Goal: Information Seeking & Learning: Check status

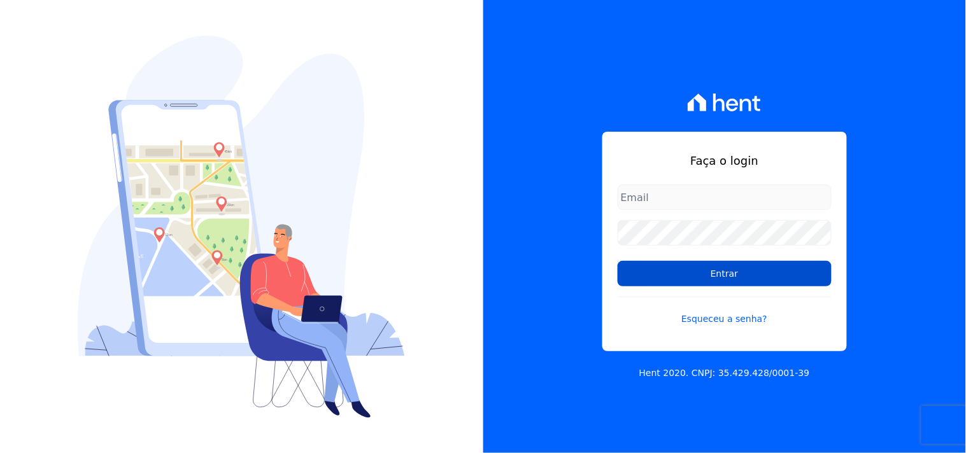
type input "mondeo@mondeoconstrutora.com.br"
click at [690, 276] on input "Entrar" at bounding box center [725, 273] width 214 height 25
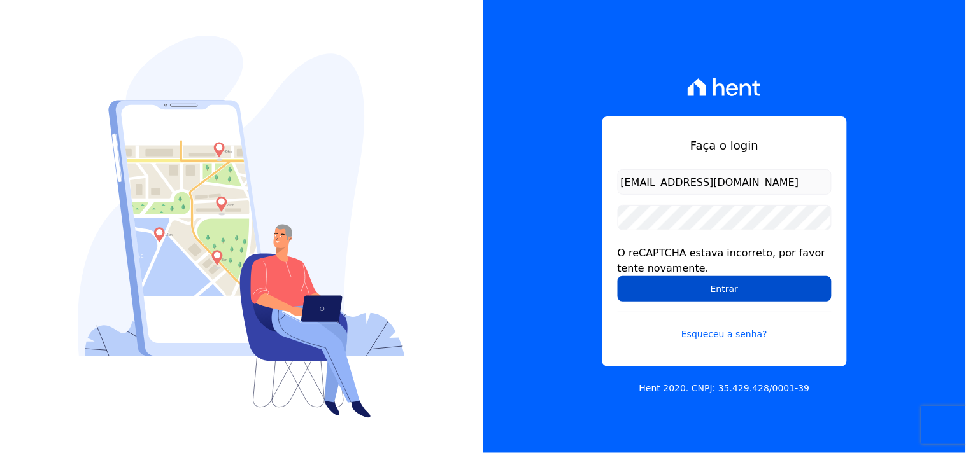
click at [659, 278] on input "Entrar" at bounding box center [725, 288] width 214 height 25
click at [717, 285] on input "Entrar" at bounding box center [725, 288] width 214 height 25
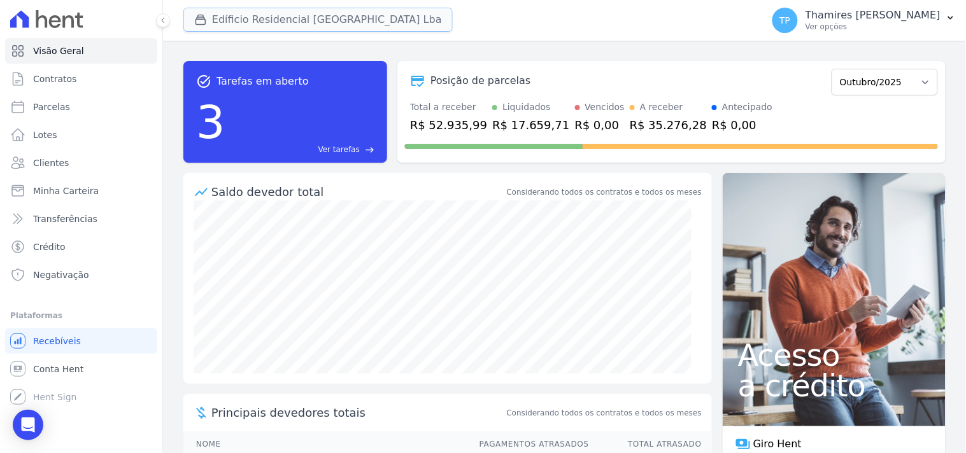
click at [271, 13] on button "Edíficio Residencial [GEOGRAPHIC_DATA] Lba" at bounding box center [317, 20] width 269 height 24
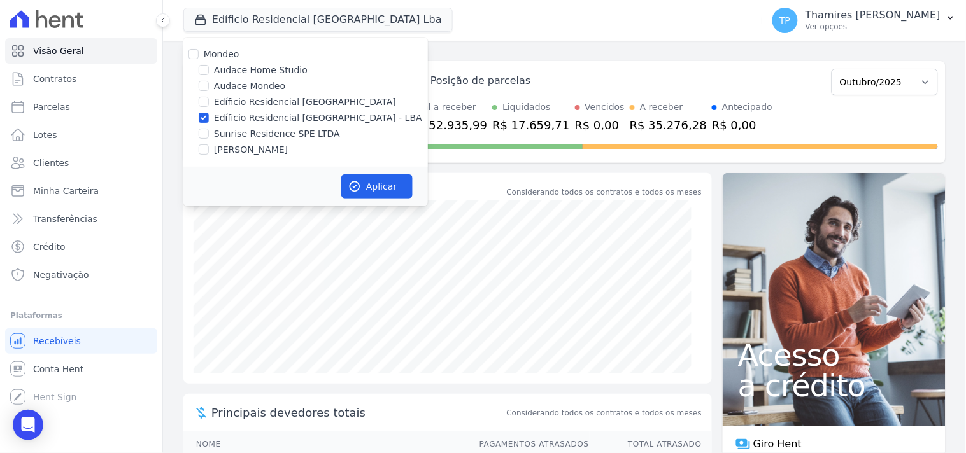
click at [281, 129] on label "Sunrise Residence SPE LTDA" at bounding box center [277, 133] width 126 height 13
click at [209, 129] on input "Sunrise Residence SPE LTDA" at bounding box center [204, 134] width 10 height 10
checkbox input "true"
click at [314, 113] on label "Edíficio Residencial [GEOGRAPHIC_DATA] - LBA" at bounding box center [318, 117] width 208 height 13
click at [209, 113] on input "Edíficio Residencial [GEOGRAPHIC_DATA] - LBA" at bounding box center [204, 118] width 10 height 10
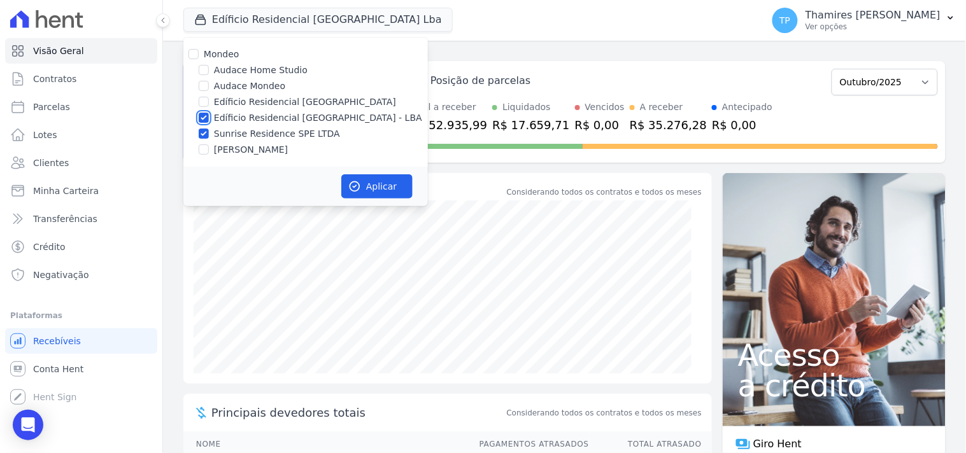
checkbox input "false"
drag, startPoint x: 368, startPoint y: 187, endPoint x: 320, endPoint y: 187, distance: 48.4
click at [369, 187] on button "Aplicar" at bounding box center [376, 187] width 71 height 24
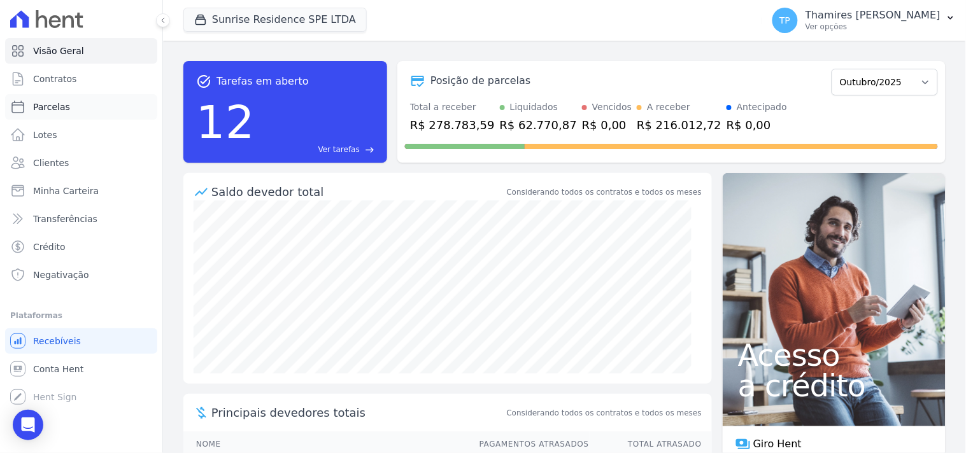
click at [104, 106] on link "Parcelas" at bounding box center [81, 106] width 152 height 25
select select
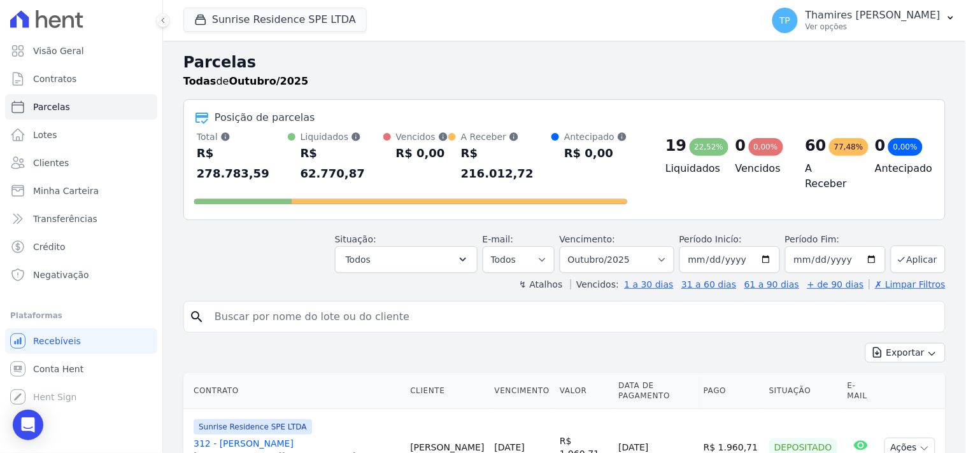
click at [266, 304] on input "search" at bounding box center [573, 316] width 733 height 25
type input "RAFAEL"
select select
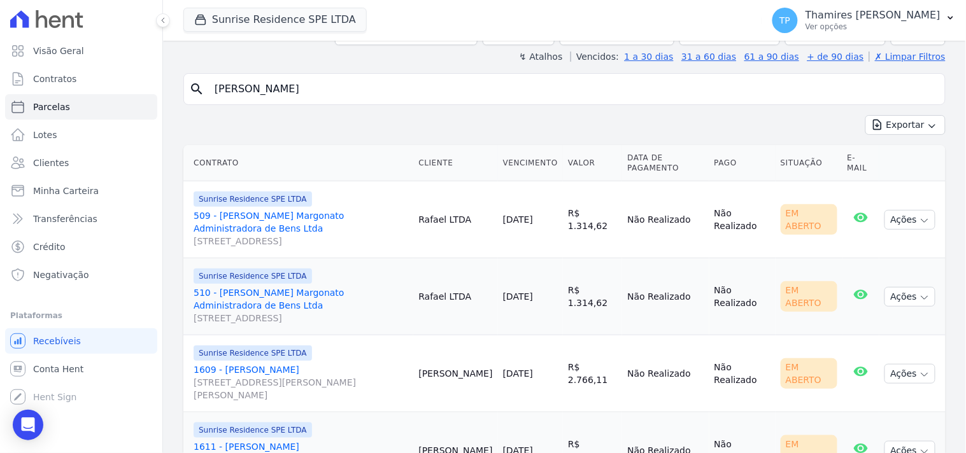
scroll to position [162, 0]
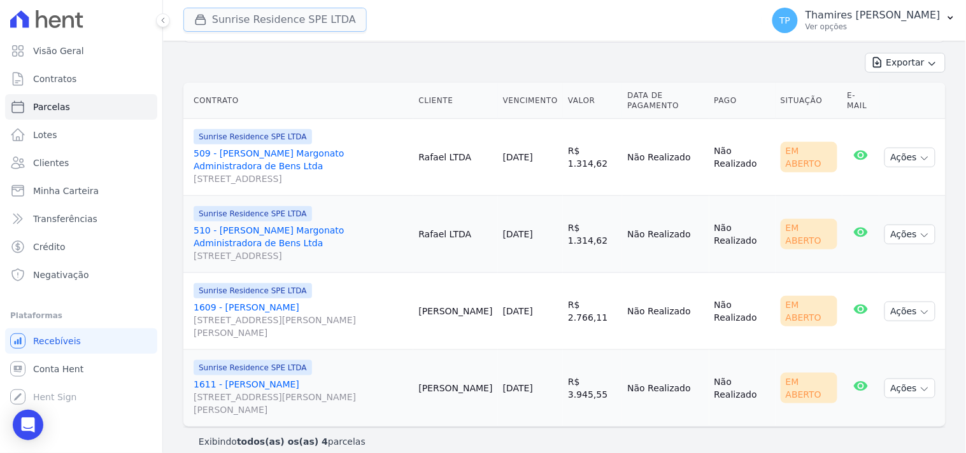
click at [324, 9] on button "Sunrise Residence SPE LTDA" at bounding box center [274, 20] width 183 height 24
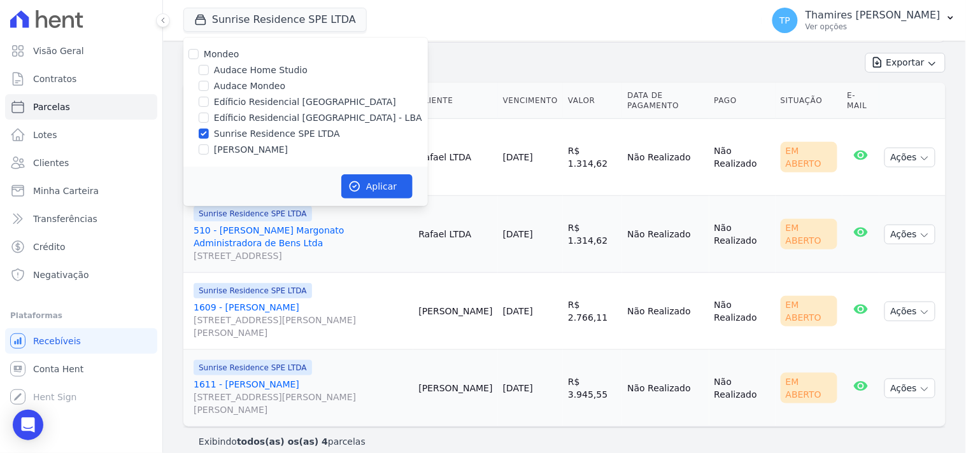
click at [295, 115] on label "Edíficio Residencial [GEOGRAPHIC_DATA] - LBA" at bounding box center [318, 117] width 208 height 13
click at [209, 115] on input "Edíficio Residencial [GEOGRAPHIC_DATA] - LBA" at bounding box center [204, 118] width 10 height 10
checkbox input "true"
click at [292, 131] on label "Sunrise Residence SPE LTDA" at bounding box center [277, 133] width 126 height 13
click at [209, 131] on input "Sunrise Residence SPE LTDA" at bounding box center [204, 134] width 10 height 10
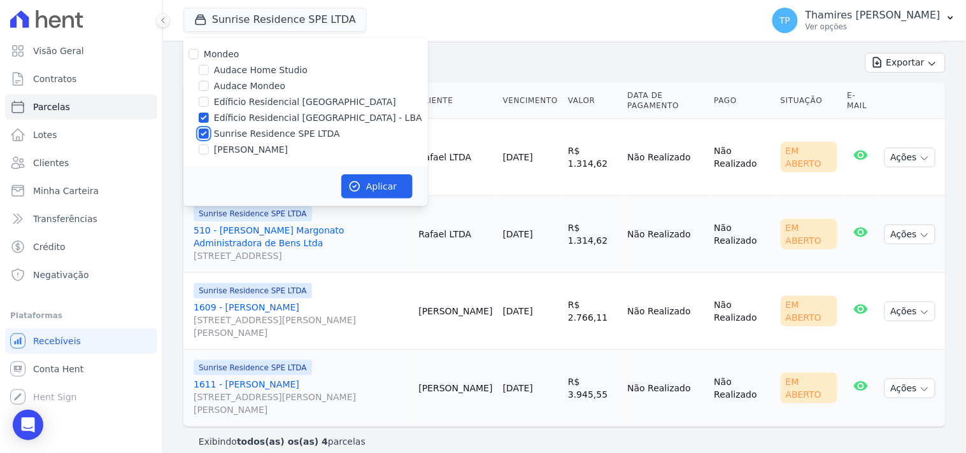
checkbox input "false"
click at [383, 180] on button "Aplicar" at bounding box center [376, 187] width 71 height 24
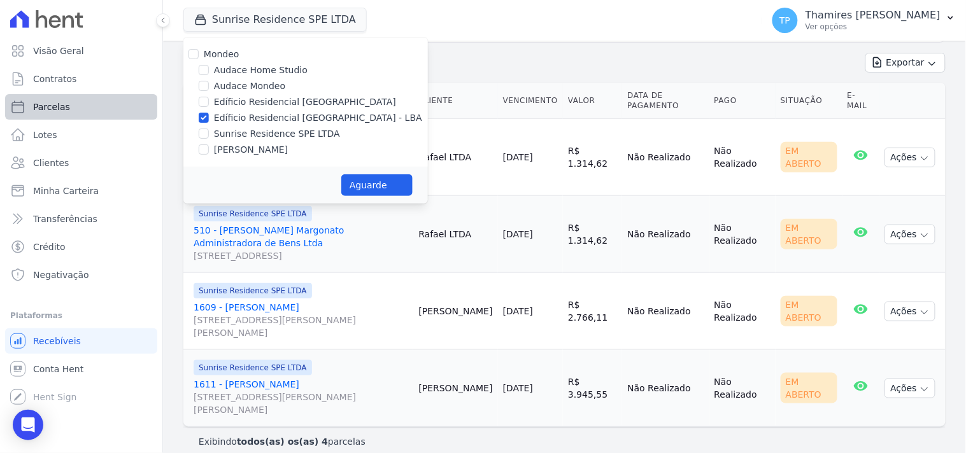
select select
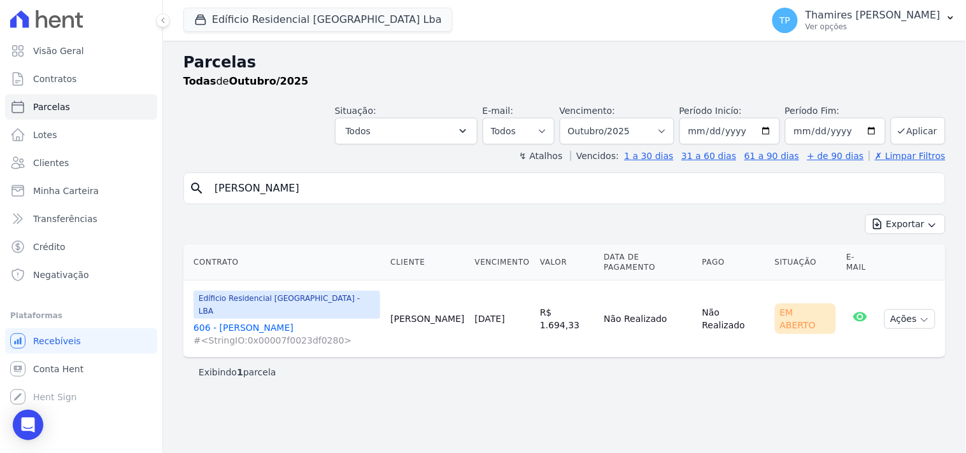
click at [252, 322] on link "606 - Rafael Sgarbi #<StringIO:0x00007f0023df0280>" at bounding box center [287, 334] width 187 height 25
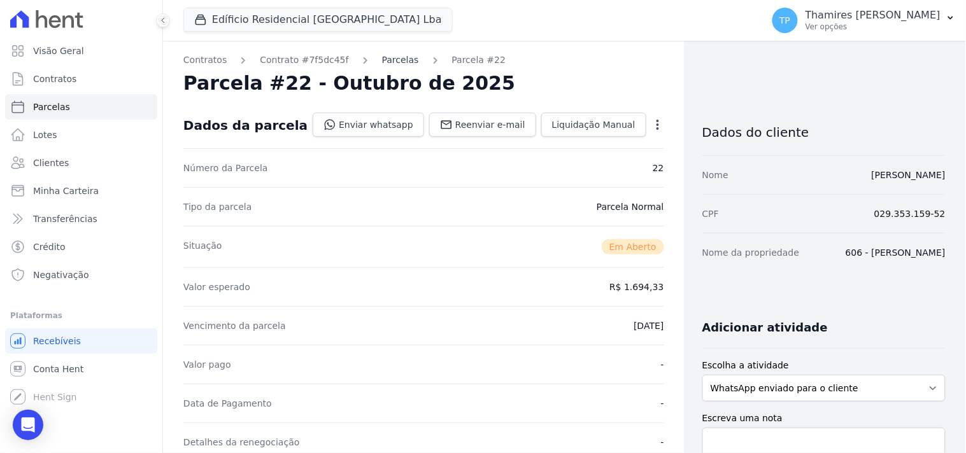
click at [384, 64] on link "Parcelas" at bounding box center [400, 60] width 37 height 13
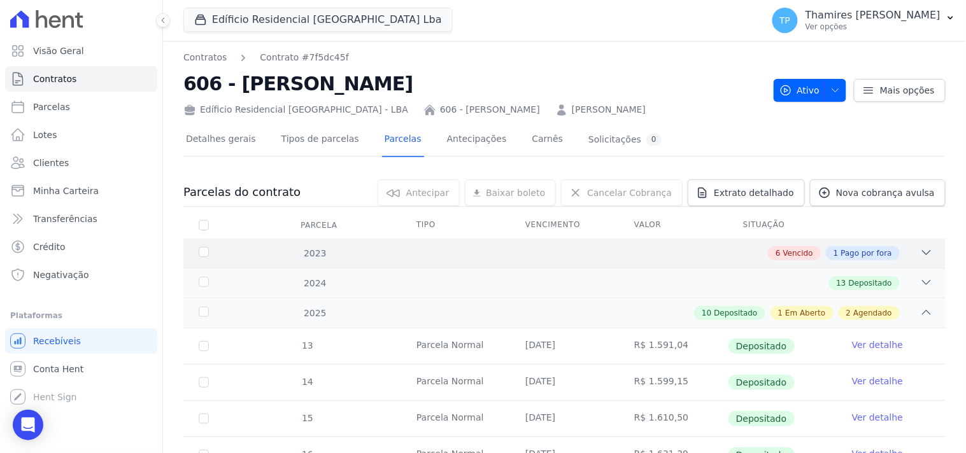
click at [831, 243] on div "2023 6 Vencido 1 Pago por fora" at bounding box center [564, 253] width 762 height 29
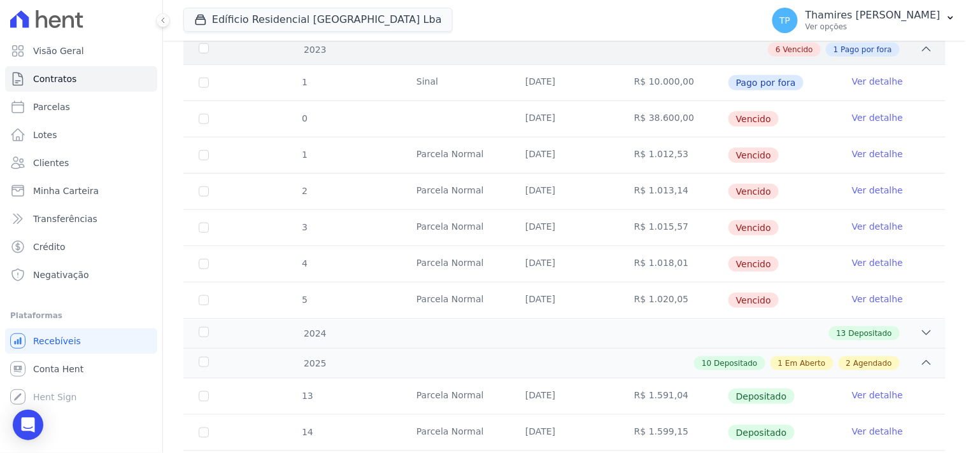
scroll to position [212, 0]
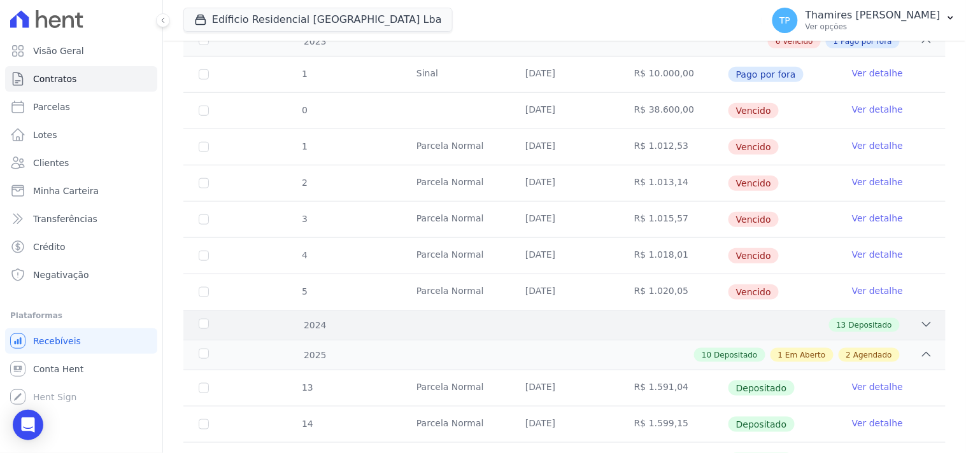
click at [417, 324] on div "13 Depositado" at bounding box center [602, 325] width 662 height 14
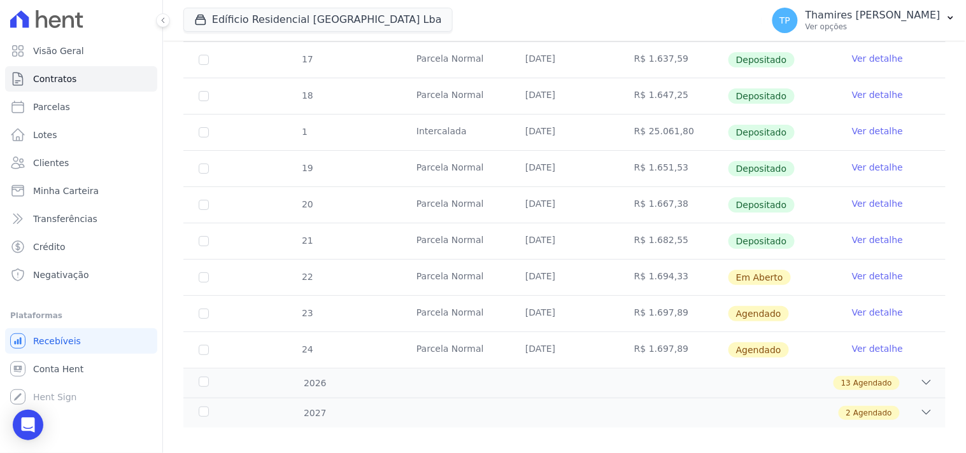
scroll to position [1172, 0]
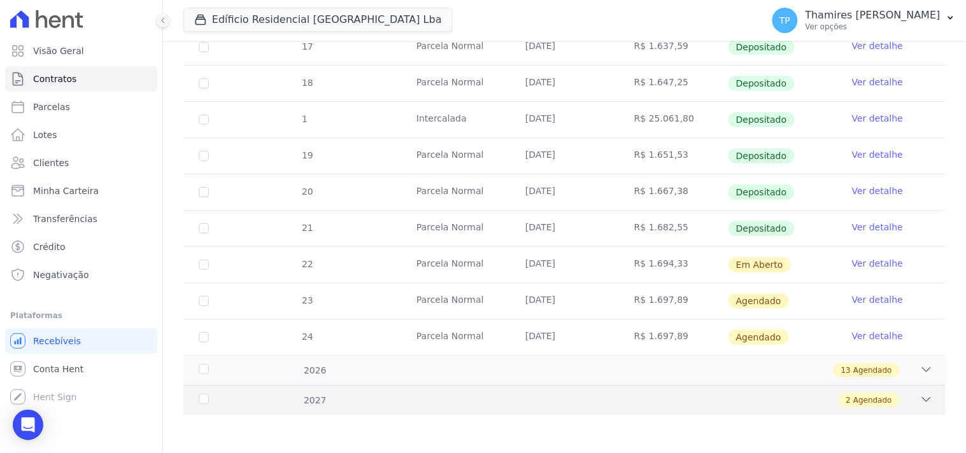
click at [416, 394] on div "2 Agendado" at bounding box center [602, 401] width 662 height 14
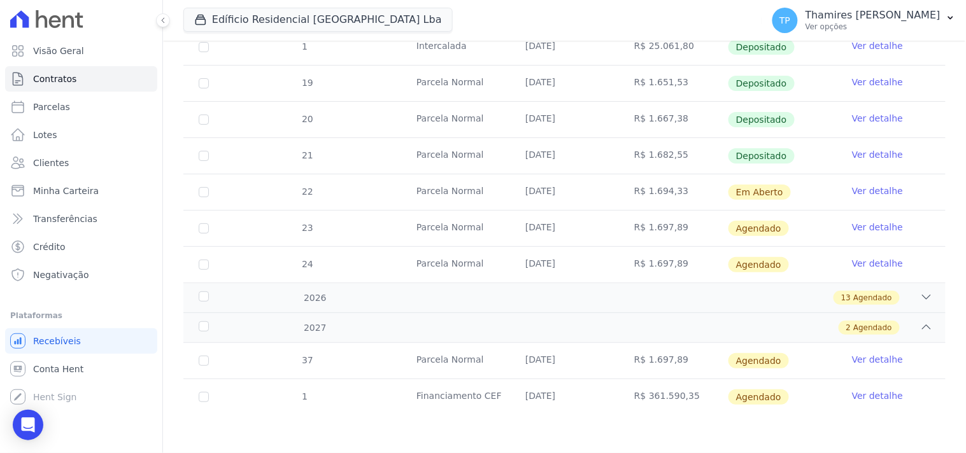
scroll to position [1245, 0]
drag, startPoint x: 397, startPoint y: 302, endPoint x: 411, endPoint y: 315, distance: 18.9
click at [397, 301] on div "13 Agendado" at bounding box center [602, 298] width 662 height 14
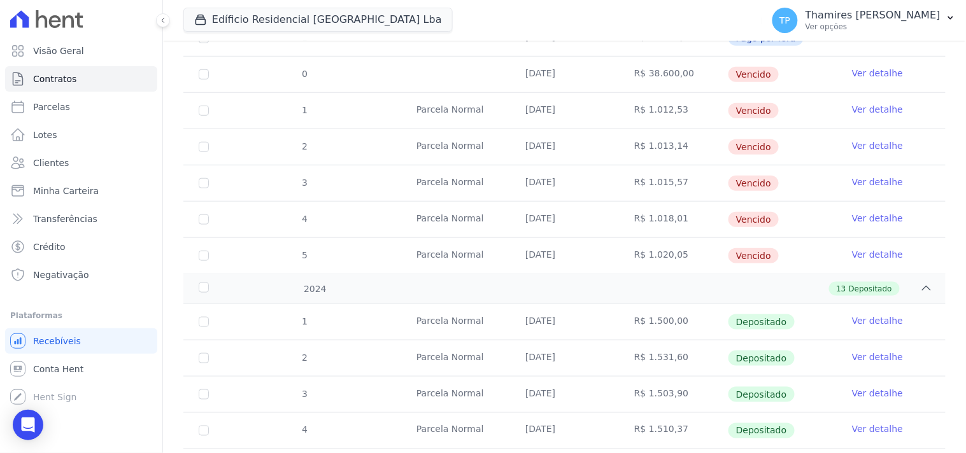
scroll to position [112, 0]
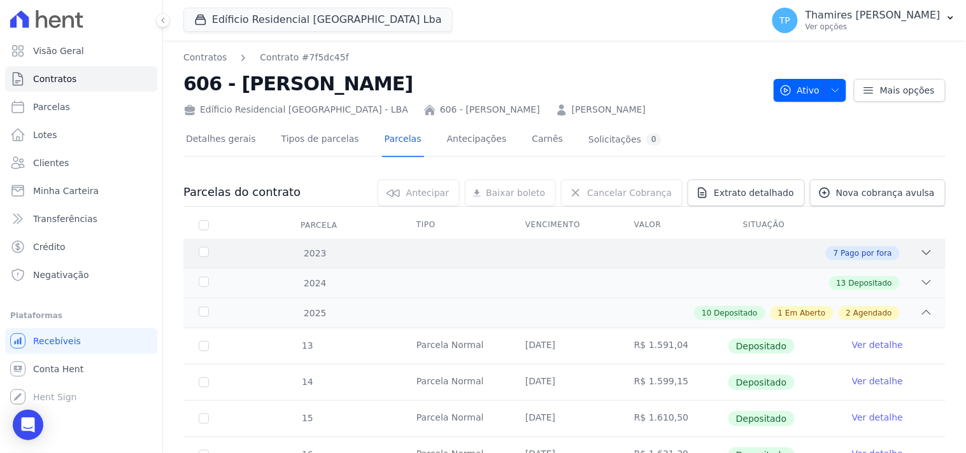
click at [467, 252] on div "7 Pago por fora" at bounding box center [602, 253] width 662 height 14
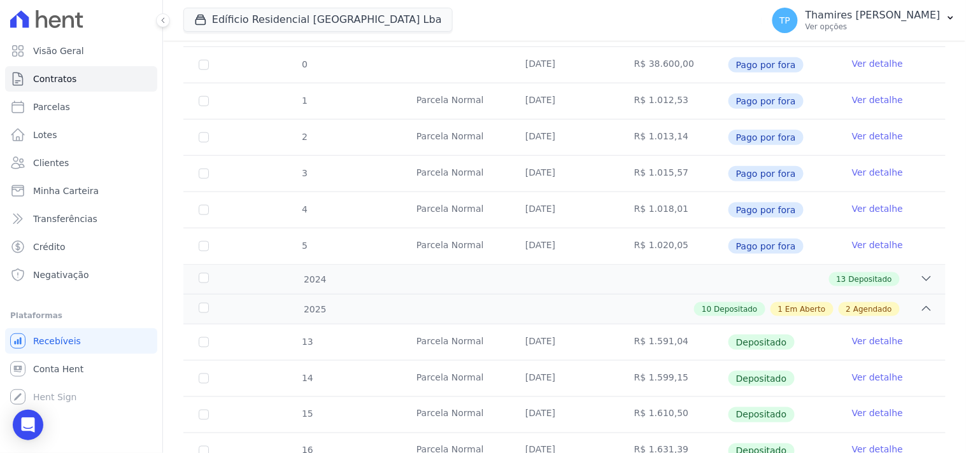
scroll to position [283, 0]
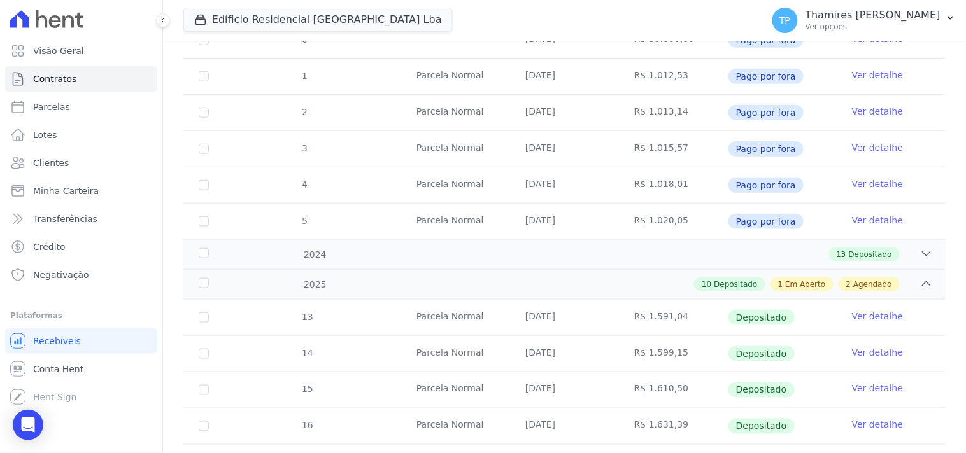
click at [390, 265] on div "2024 13 Depositado" at bounding box center [564, 254] width 762 height 30
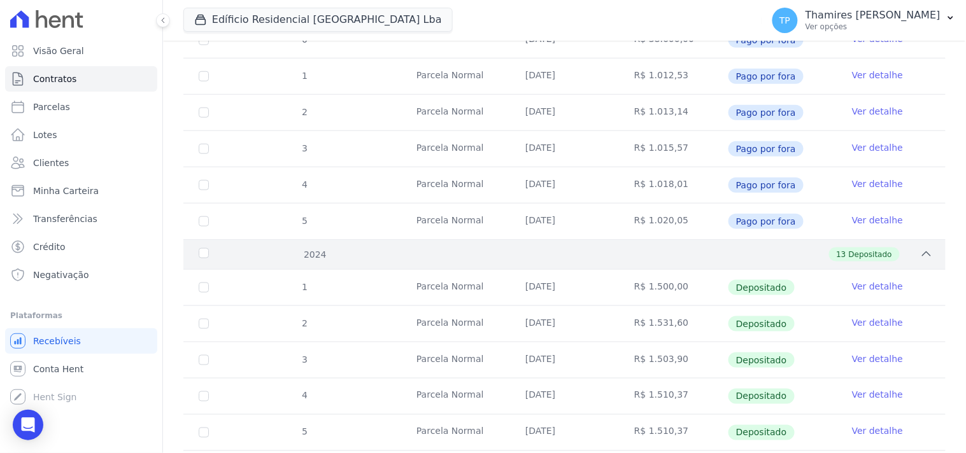
scroll to position [71, 0]
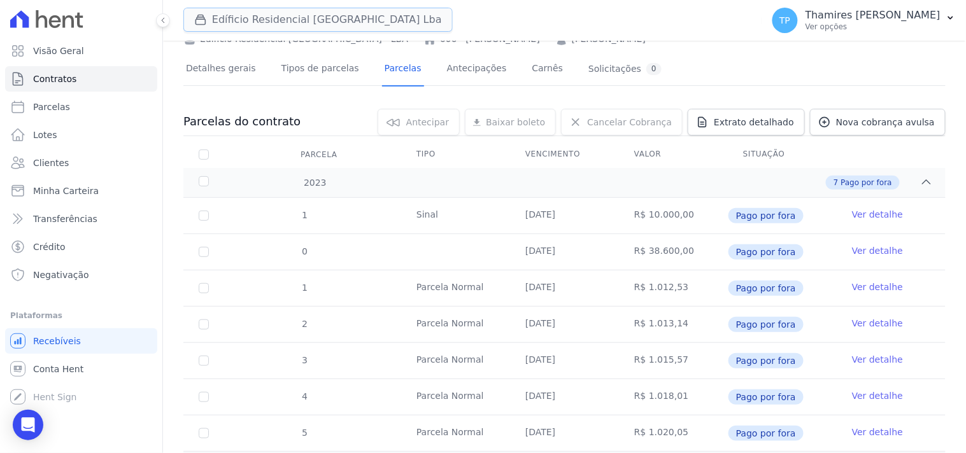
click at [227, 22] on button "Edíficio Residencial [GEOGRAPHIC_DATA] Lba" at bounding box center [317, 20] width 269 height 24
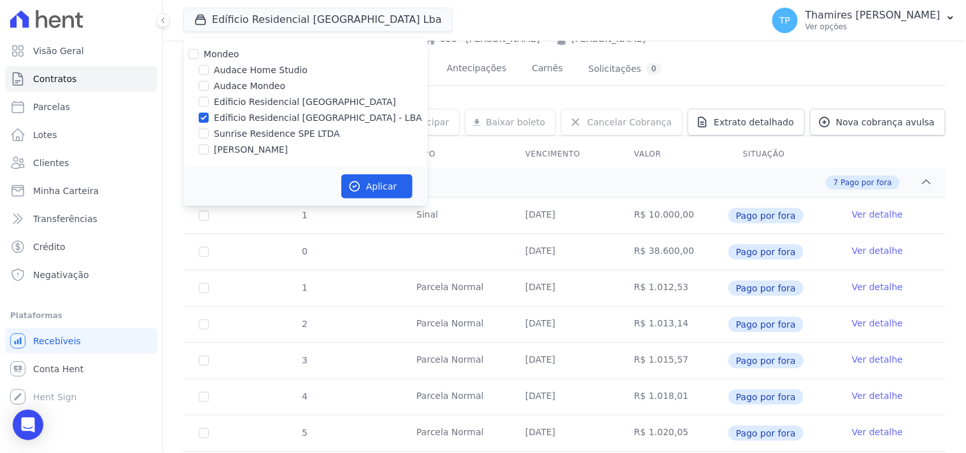
click at [238, 87] on label "Audace Mondeo" at bounding box center [249, 86] width 71 height 13
click at [209, 87] on input "Audace Mondeo" at bounding box center [204, 86] width 10 height 10
checkbox input "true"
click at [243, 113] on label "Edíficio Residencial [GEOGRAPHIC_DATA] - LBA" at bounding box center [318, 117] width 208 height 13
click at [209, 113] on input "Edíficio Residencial [GEOGRAPHIC_DATA] - LBA" at bounding box center [204, 118] width 10 height 10
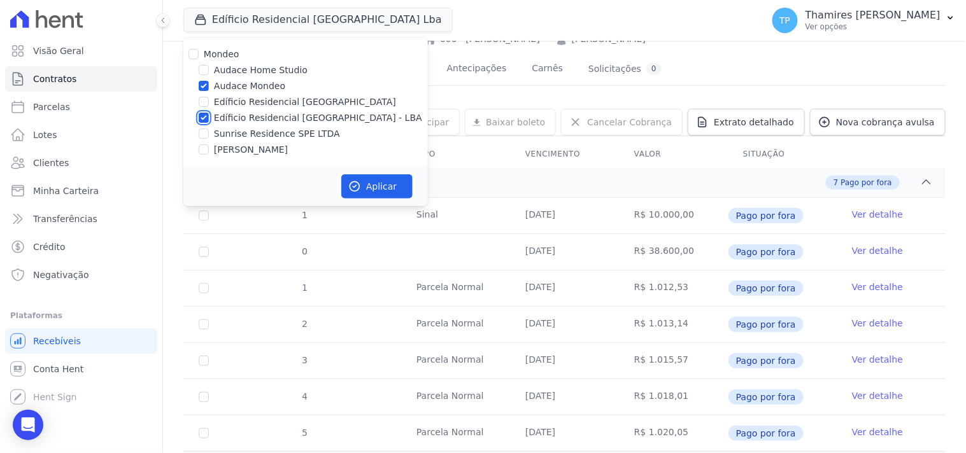
checkbox input "false"
click at [385, 182] on button "Aplicar" at bounding box center [376, 187] width 71 height 24
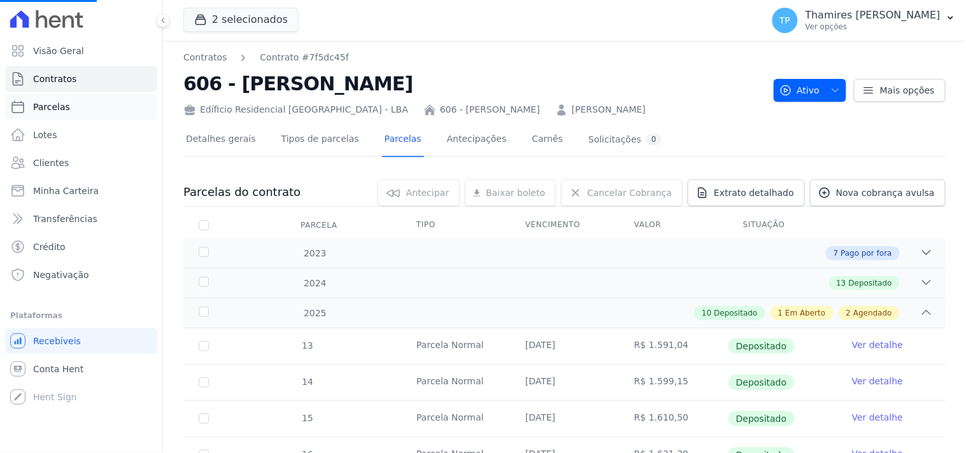
click at [118, 107] on link "Parcelas" at bounding box center [81, 106] width 152 height 25
click at [244, 11] on button "2 selecionados" at bounding box center [240, 20] width 115 height 24
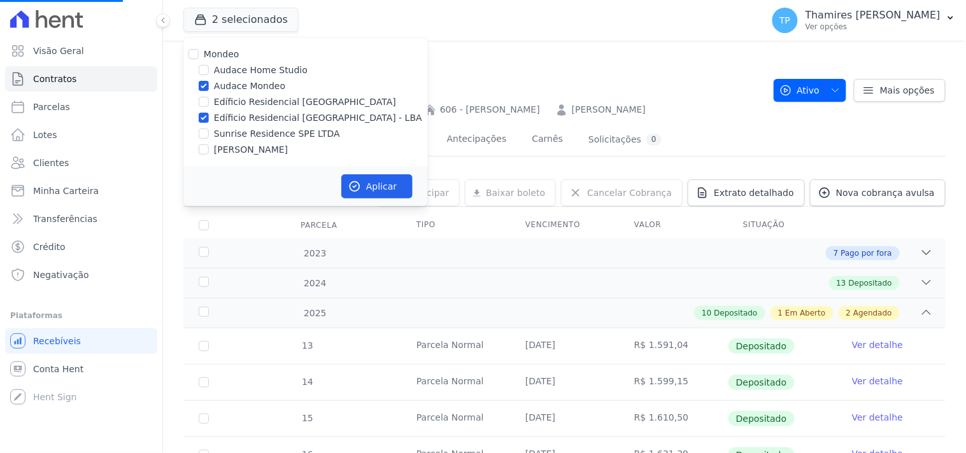
drag, startPoint x: 255, startPoint y: 124, endPoint x: 258, endPoint y: 115, distance: 9.3
click at [257, 115] on label "Edíficio Residencial [GEOGRAPHIC_DATA] - LBA" at bounding box center [318, 117] width 208 height 13
select select
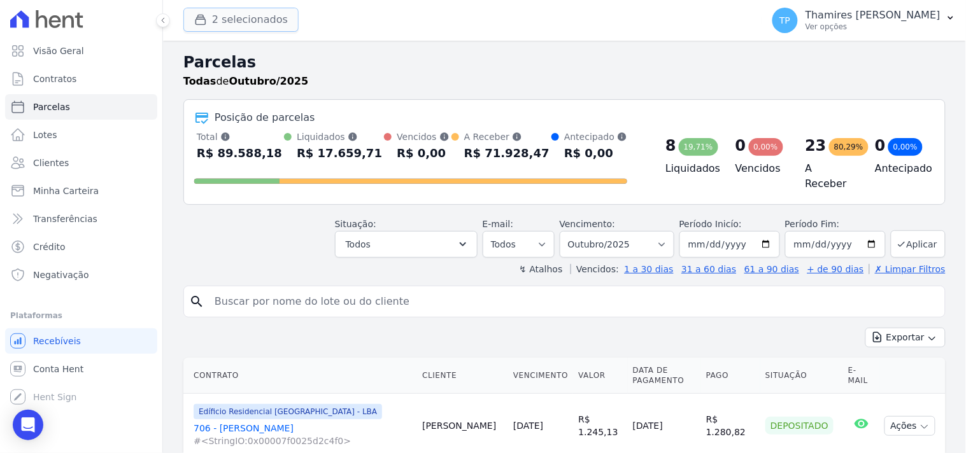
click at [256, 27] on button "2 selecionados" at bounding box center [240, 20] width 115 height 24
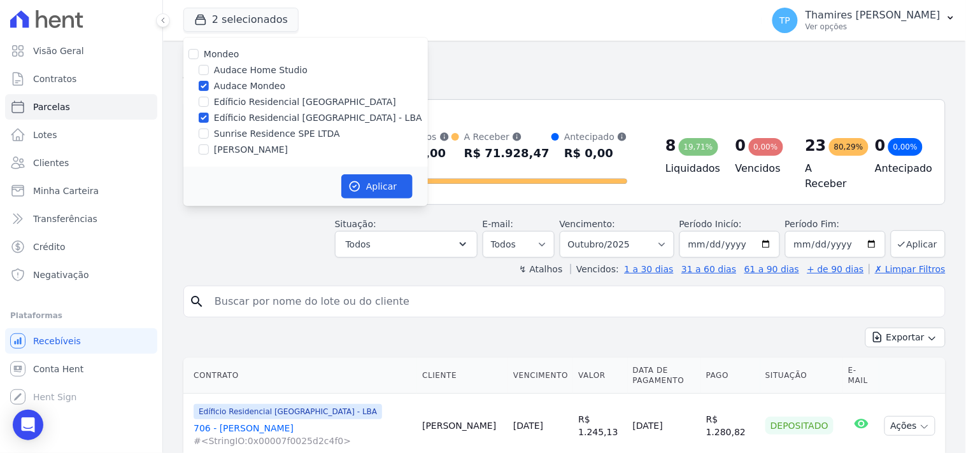
click at [255, 116] on label "Edíficio Residencial [GEOGRAPHIC_DATA] - LBA" at bounding box center [318, 117] width 208 height 13
click at [209, 116] on input "Edíficio Residencial [GEOGRAPHIC_DATA] - LBA" at bounding box center [204, 118] width 10 height 10
checkbox input "false"
click at [371, 186] on button "Aplicar" at bounding box center [376, 187] width 71 height 24
select select
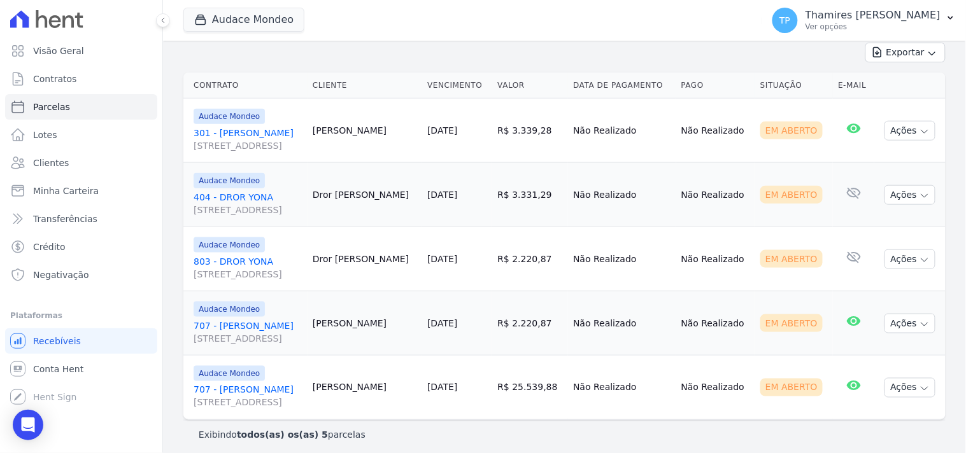
scroll to position [287, 0]
click at [237, 24] on button "Audace Mondeo" at bounding box center [243, 20] width 121 height 24
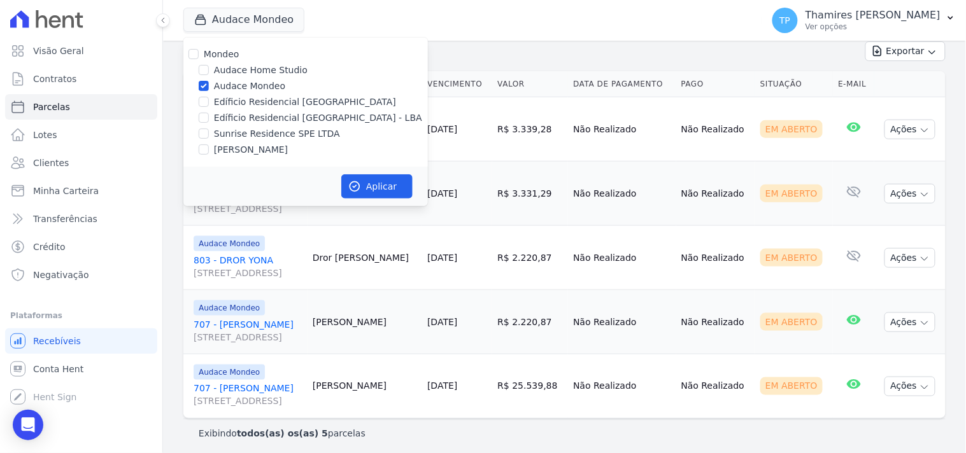
click at [269, 118] on label "Edíficio Residencial [GEOGRAPHIC_DATA] - LBA" at bounding box center [318, 117] width 208 height 13
click at [209, 118] on input "Edíficio Residencial [GEOGRAPHIC_DATA] - LBA" at bounding box center [204, 118] width 10 height 10
checkbox input "true"
click at [253, 85] on label "Audace Mondeo" at bounding box center [249, 86] width 71 height 13
click at [209, 85] on input "Audace Mondeo" at bounding box center [204, 86] width 10 height 10
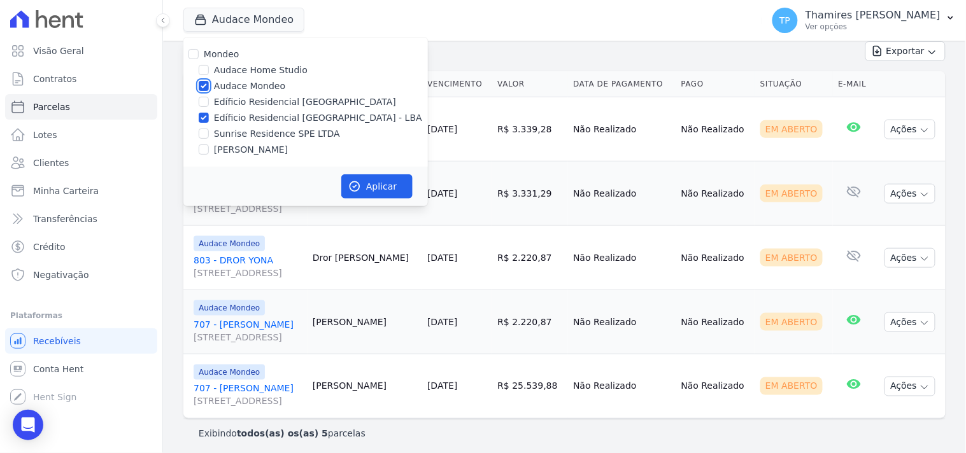
checkbox input "false"
click at [372, 183] on button "Aplicar" at bounding box center [376, 187] width 71 height 24
select select
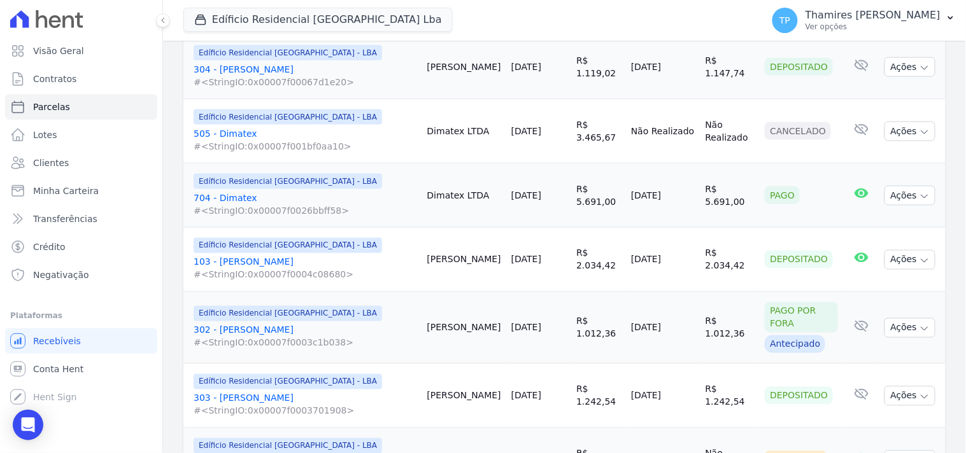
scroll to position [424, 0]
drag, startPoint x: 613, startPoint y: 192, endPoint x: 674, endPoint y: 196, distance: 60.6
click at [683, 194] on tr "Edíficio Residencial Grevílea Park - LBA 704 - Dimatex #<StringIO:0x00007f0026b…" at bounding box center [564, 195] width 762 height 64
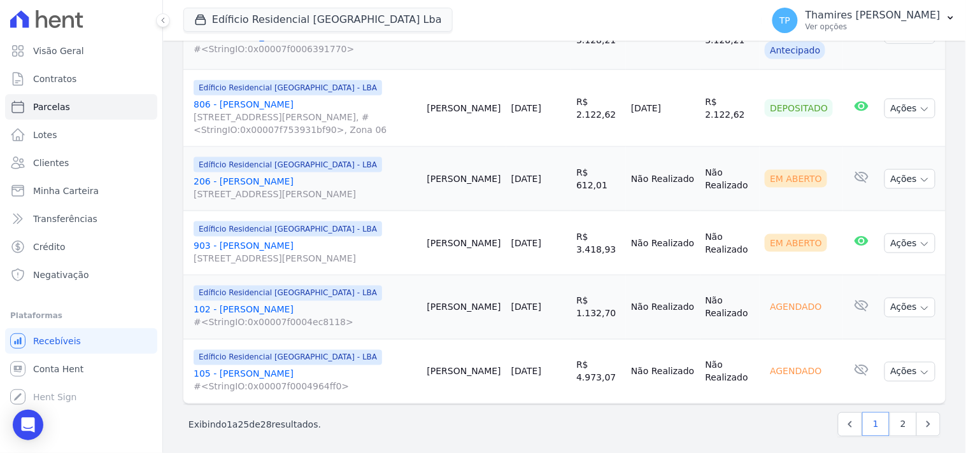
scroll to position [1629, 0]
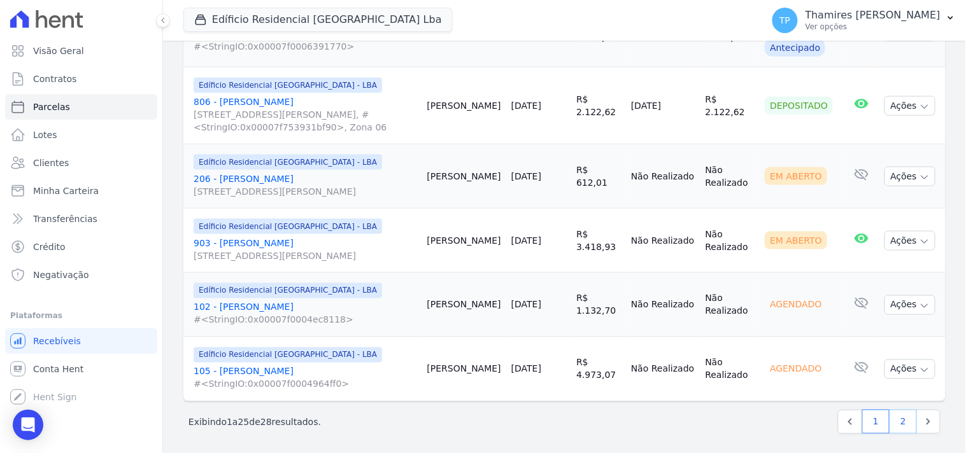
click at [894, 410] on link "2" at bounding box center [903, 422] width 27 height 24
select select
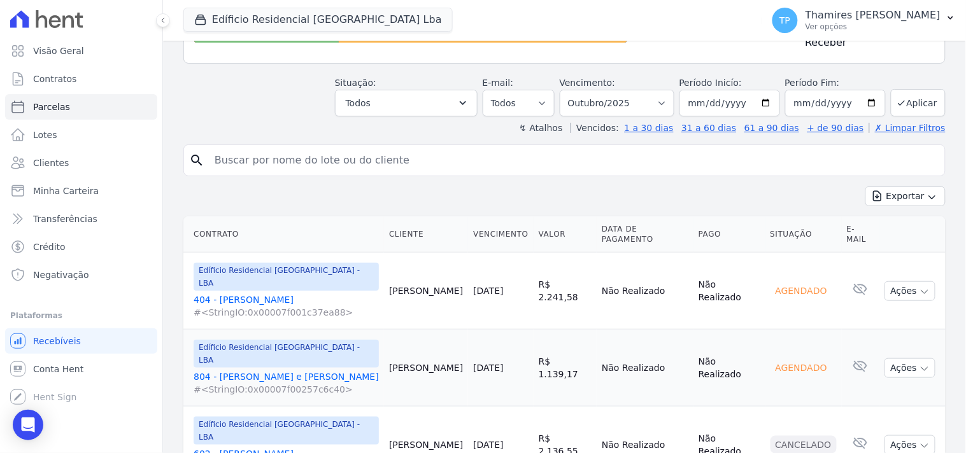
scroll to position [197, 0]
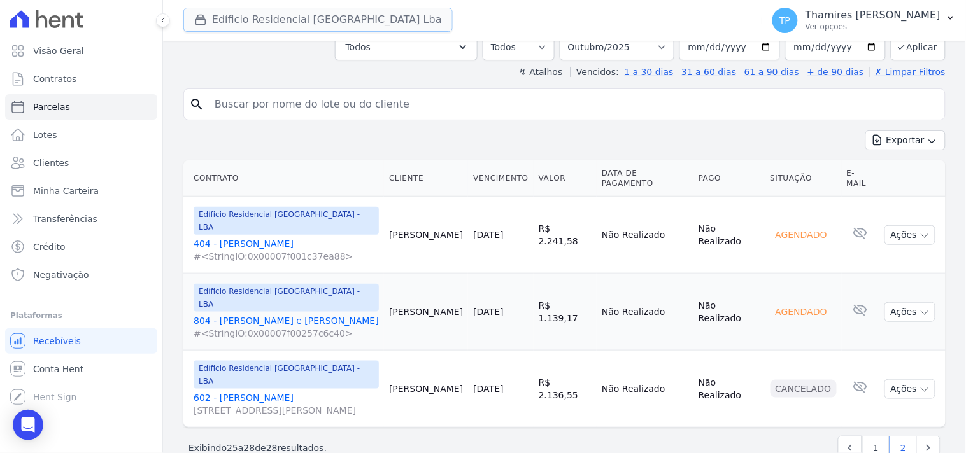
click at [350, 16] on button "Edíficio Residencial [GEOGRAPHIC_DATA] Lba" at bounding box center [317, 20] width 269 height 24
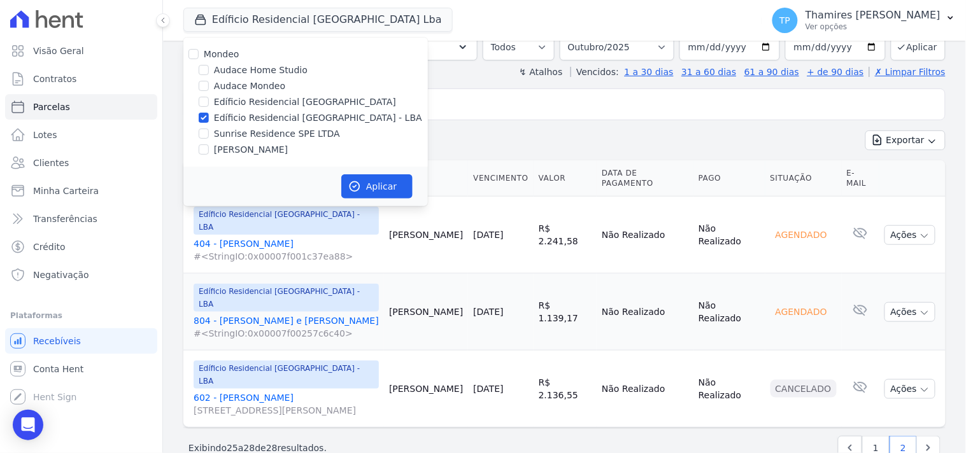
click at [278, 146] on label "[PERSON_NAME]" at bounding box center [251, 149] width 74 height 13
click at [209, 146] on input "[PERSON_NAME]" at bounding box center [204, 150] width 10 height 10
checkbox input "true"
click at [284, 111] on label "Edíficio Residencial [GEOGRAPHIC_DATA] - LBA" at bounding box center [318, 117] width 208 height 13
click at [209, 113] on input "Edíficio Residencial [GEOGRAPHIC_DATA] - LBA" at bounding box center [204, 118] width 10 height 10
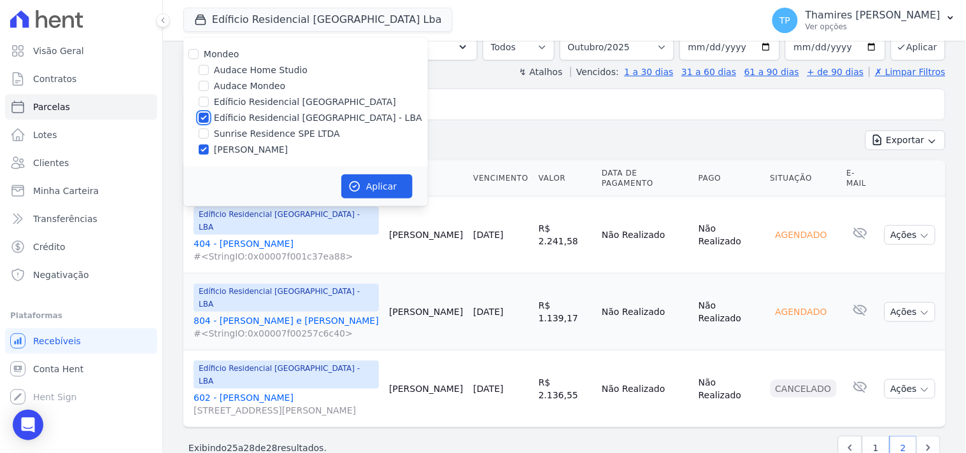
checkbox input "false"
click at [397, 175] on button "Aplicar" at bounding box center [376, 187] width 71 height 24
select select
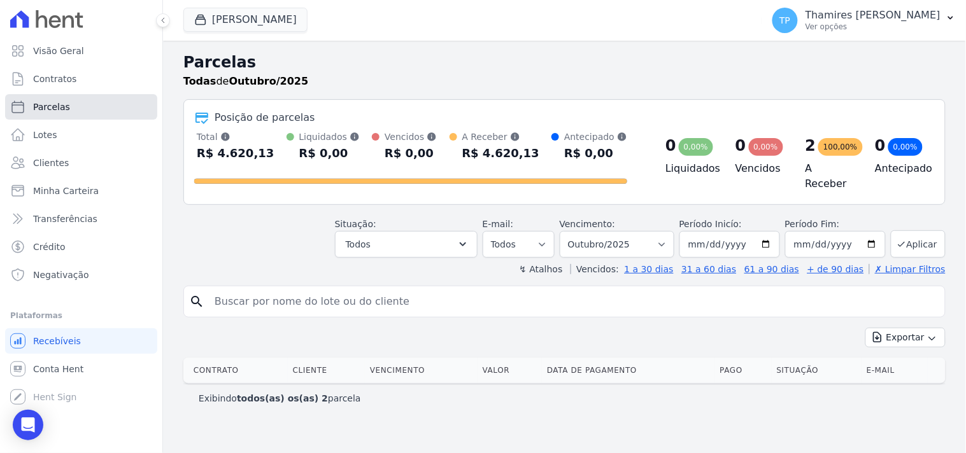
click at [118, 110] on link "Parcelas" at bounding box center [81, 106] width 152 height 25
select select
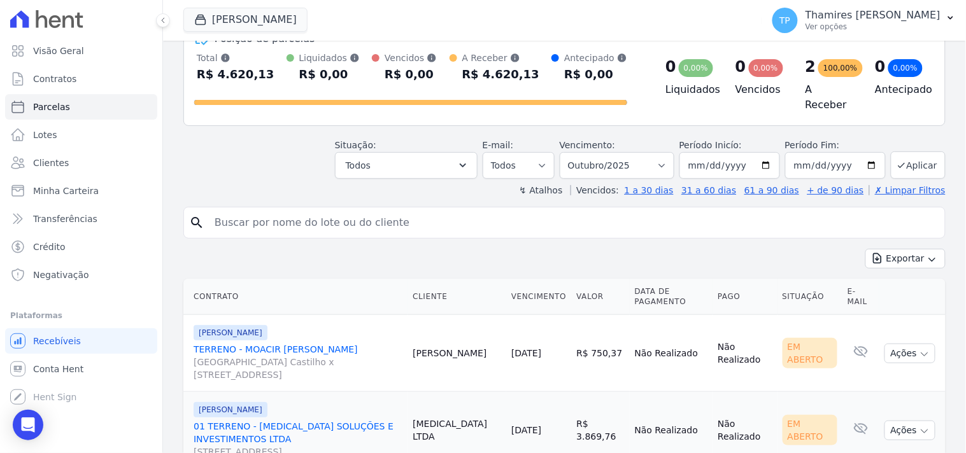
scroll to position [129, 0]
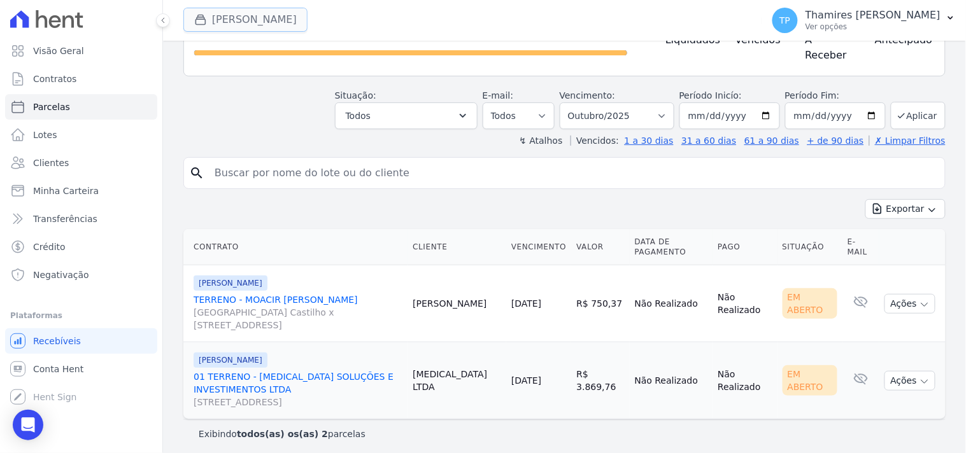
click at [225, 17] on button "Terreno De Goioerê" at bounding box center [245, 20] width 124 height 24
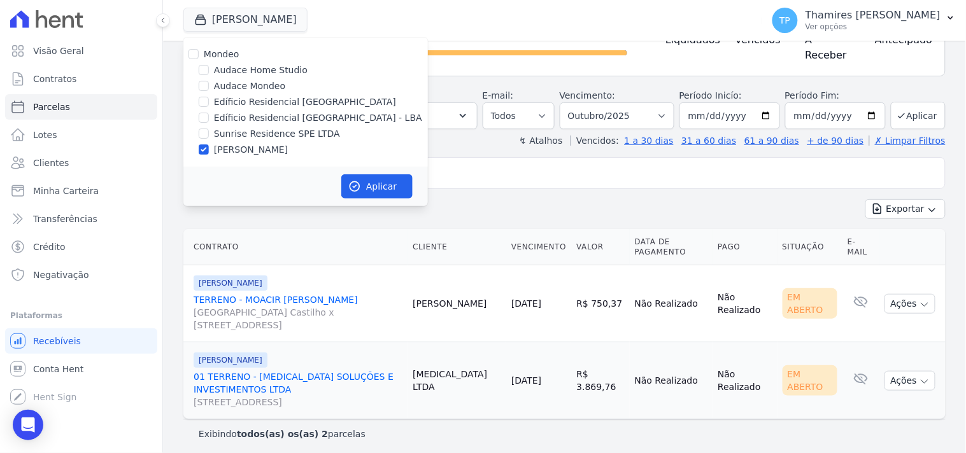
drag, startPoint x: 231, startPoint y: 136, endPoint x: 238, endPoint y: 145, distance: 10.4
click at [232, 136] on label "Sunrise Residence SPE LTDA" at bounding box center [277, 133] width 126 height 13
click at [209, 136] on input "Sunrise Residence SPE LTDA" at bounding box center [204, 134] width 10 height 10
checkbox input "true"
click at [238, 150] on label "[PERSON_NAME]" at bounding box center [251, 149] width 74 height 13
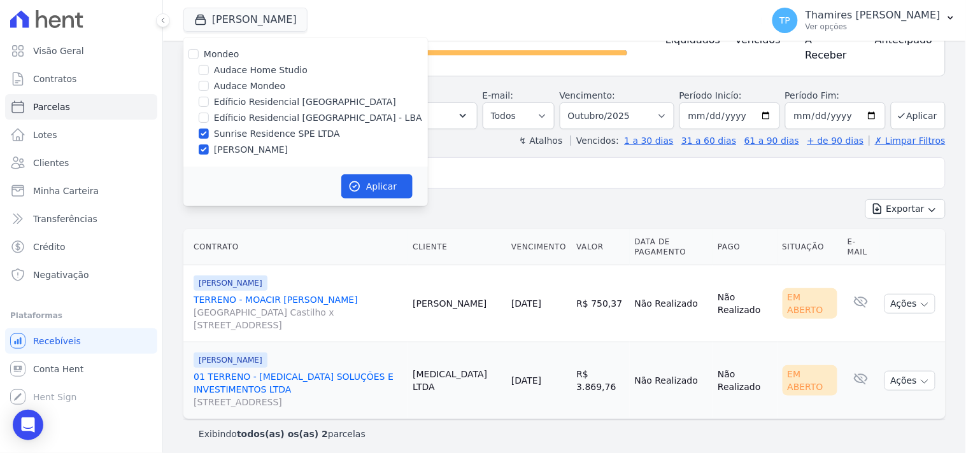
click at [209, 150] on input "[PERSON_NAME]" at bounding box center [204, 150] width 10 height 10
checkbox input "false"
click at [385, 181] on button "Aplicar" at bounding box center [376, 187] width 71 height 24
select select
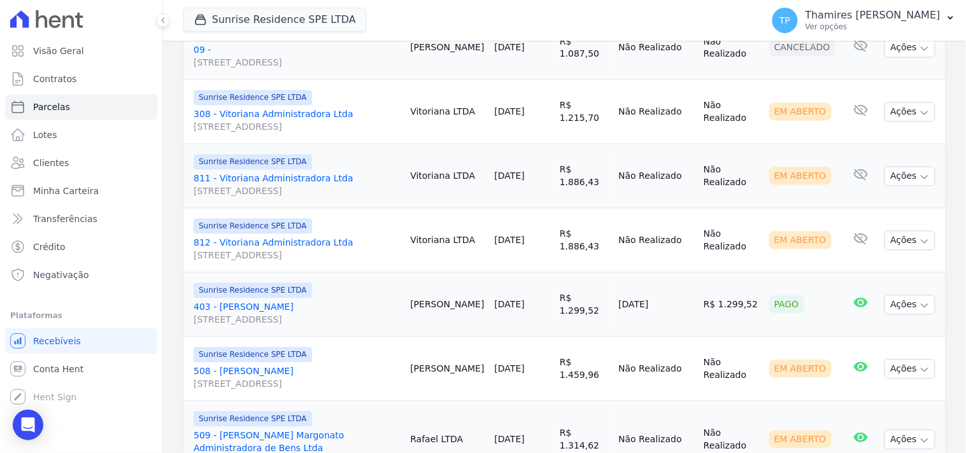
scroll to position [637, 0]
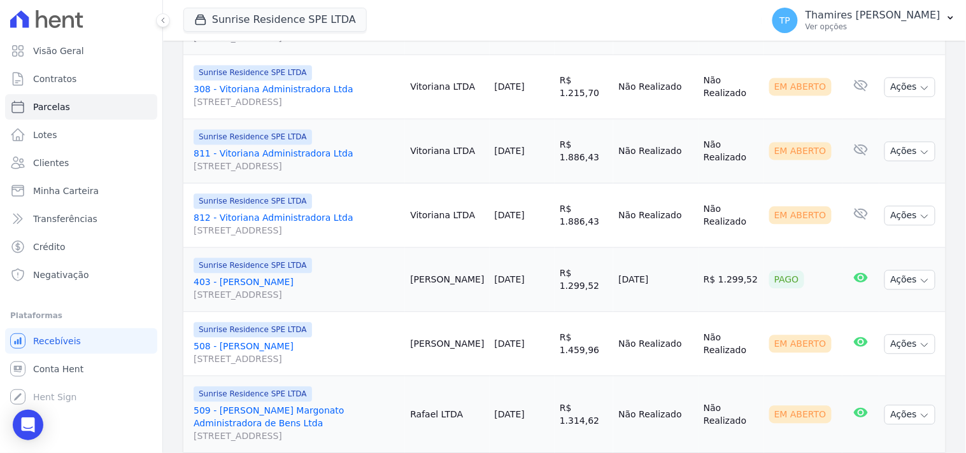
drag, startPoint x: 619, startPoint y: 263, endPoint x: 695, endPoint y: 262, distance: 75.8
click at [695, 262] on td "[DATE]" at bounding box center [655, 280] width 85 height 64
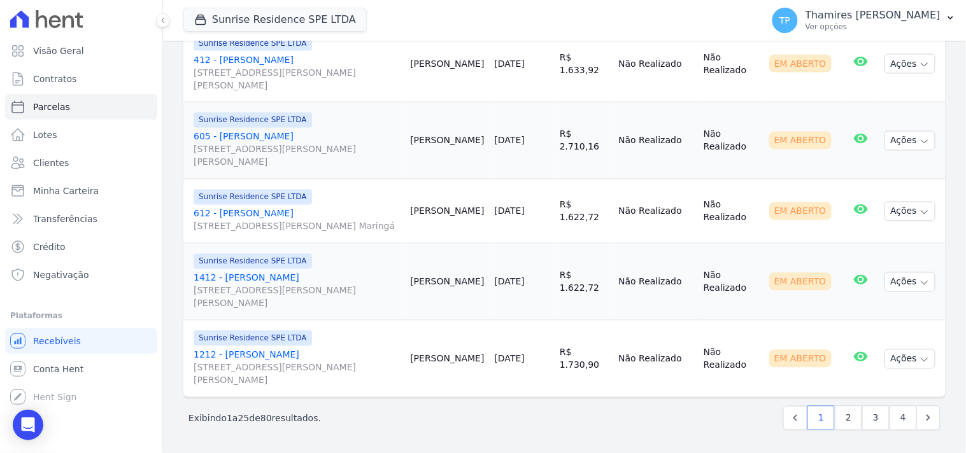
scroll to position [1804, 0]
click at [836, 417] on link "2" at bounding box center [848, 418] width 27 height 24
select select
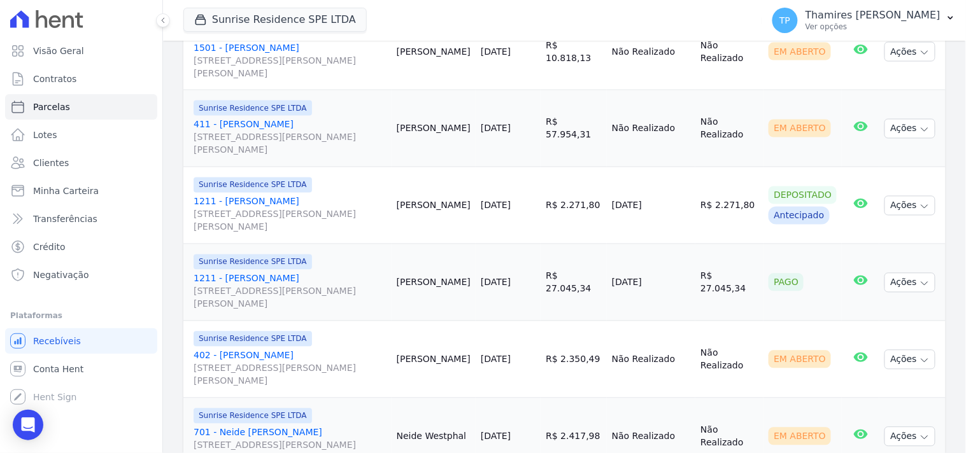
scroll to position [566, 0]
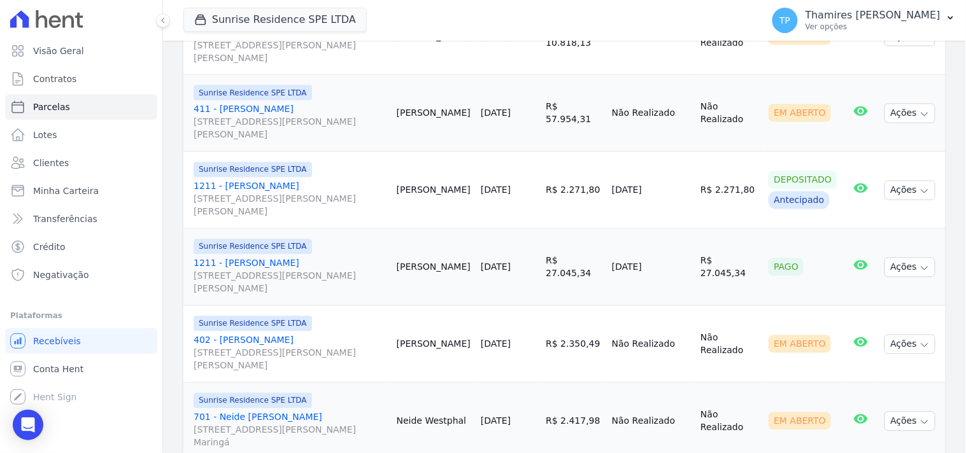
drag, startPoint x: 612, startPoint y: 251, endPoint x: 683, endPoint y: 250, distance: 70.7
click at [683, 250] on tr "Sunrise Residence SPE LTDA 1211 - João Luiz Rodrigues Rua Anacleto Luiz de Oliv…" at bounding box center [564, 267] width 762 height 77
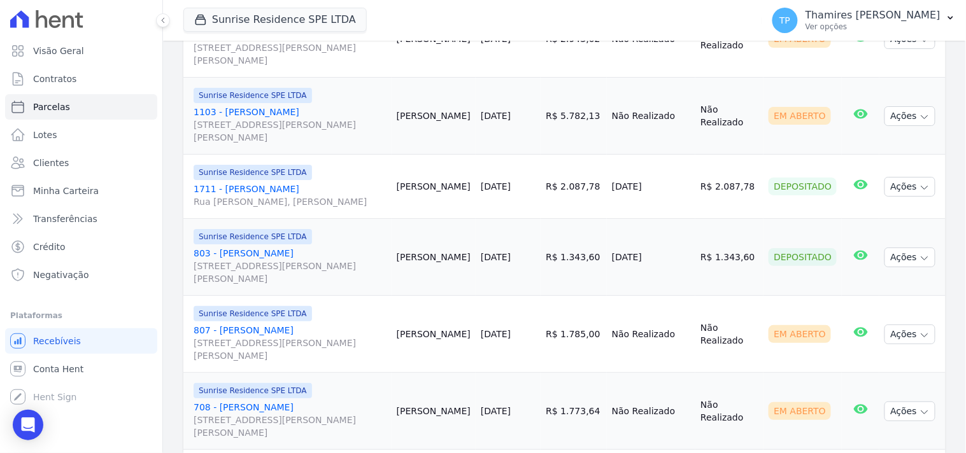
scroll to position [1203, 0]
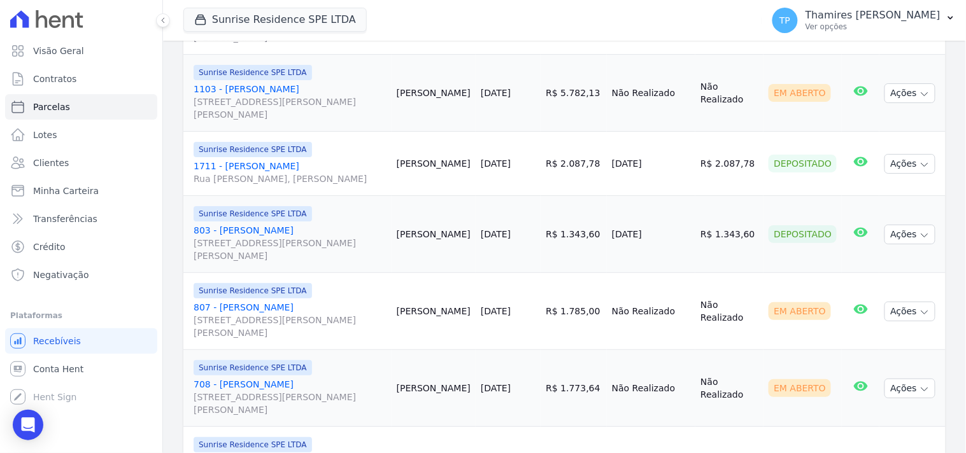
drag, startPoint x: 672, startPoint y: 147, endPoint x: 620, endPoint y: 158, distance: 53.3
click at [620, 158] on td "[DATE]" at bounding box center [651, 164] width 89 height 64
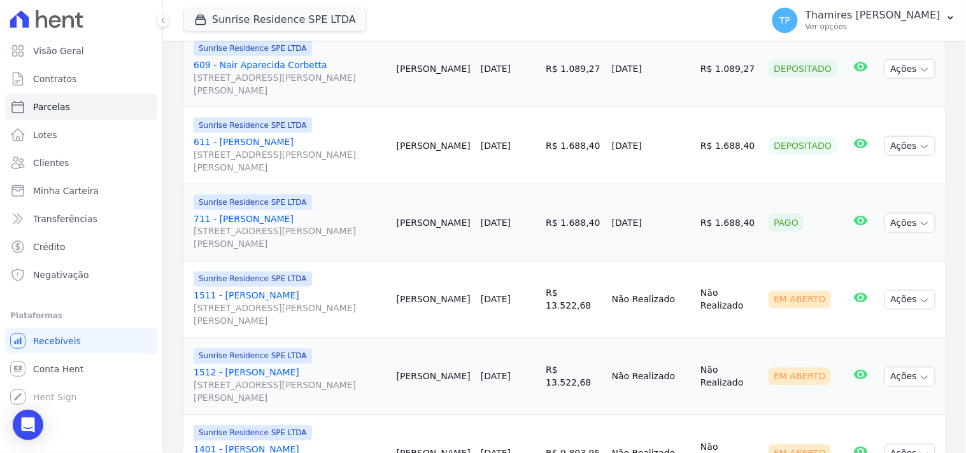
scroll to position [1698, 0]
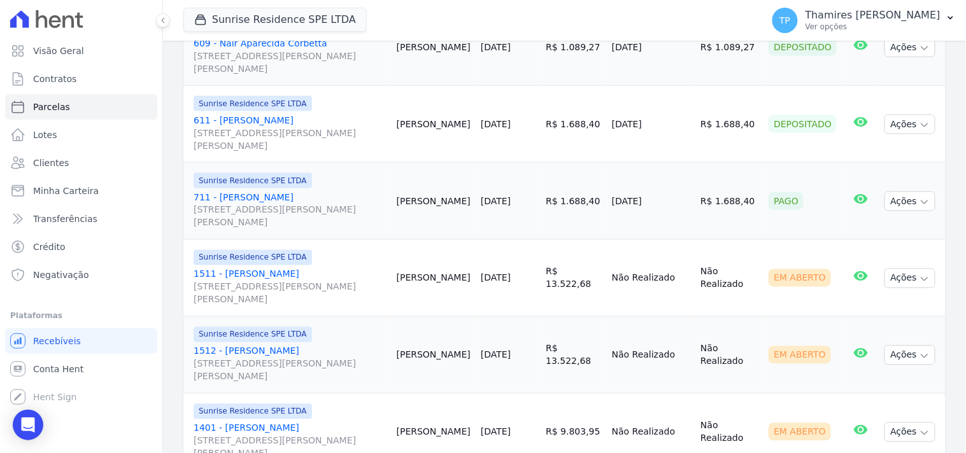
drag, startPoint x: 612, startPoint y: 188, endPoint x: 685, endPoint y: 185, distance: 72.7
click at [685, 185] on tr "Sunrise Residence SPE LTDA 711 - Evandro Antônio Batalini Rua Anacleto Luiz de …" at bounding box center [564, 201] width 762 height 77
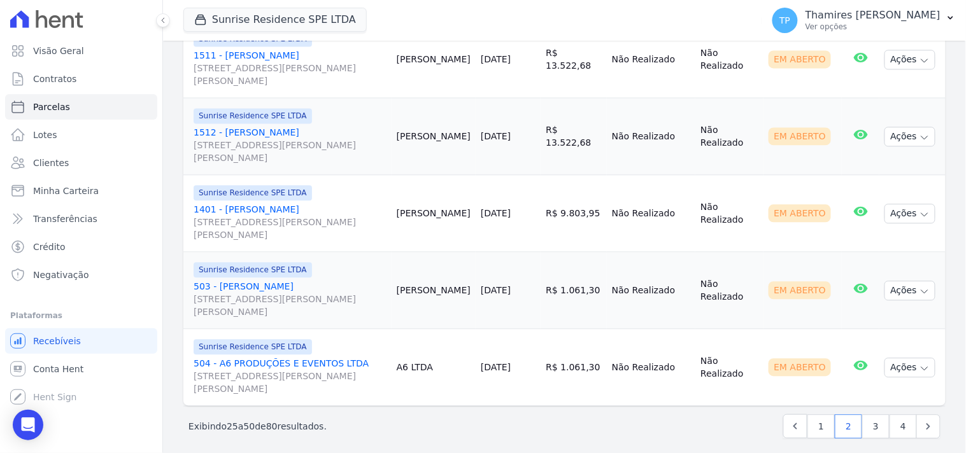
scroll to position [1919, 0]
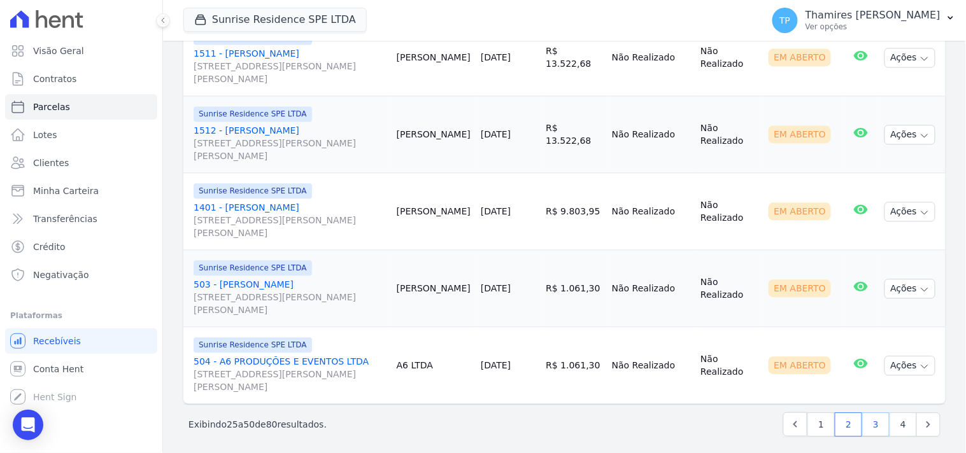
click at [865, 415] on link "3" at bounding box center [875, 425] width 27 height 24
select select
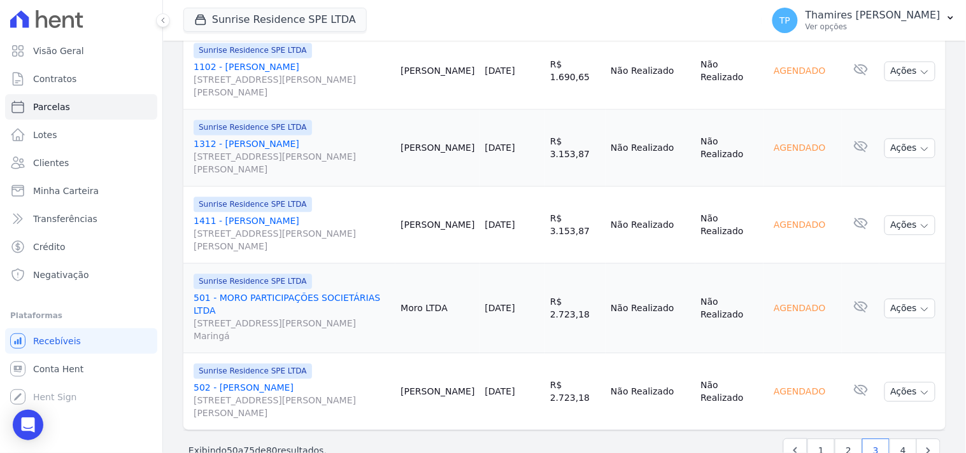
scroll to position [1919, 0]
click at [895, 438] on link "4" at bounding box center [903, 450] width 27 height 24
select select
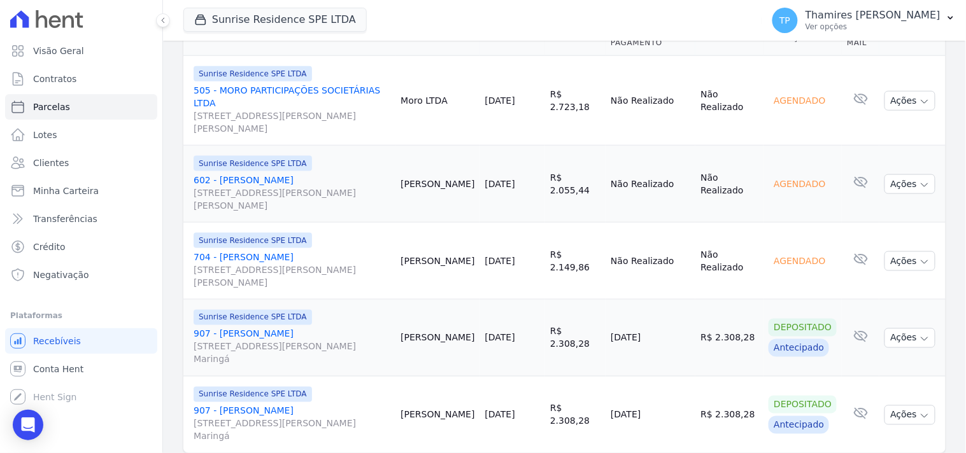
scroll to position [377, 0]
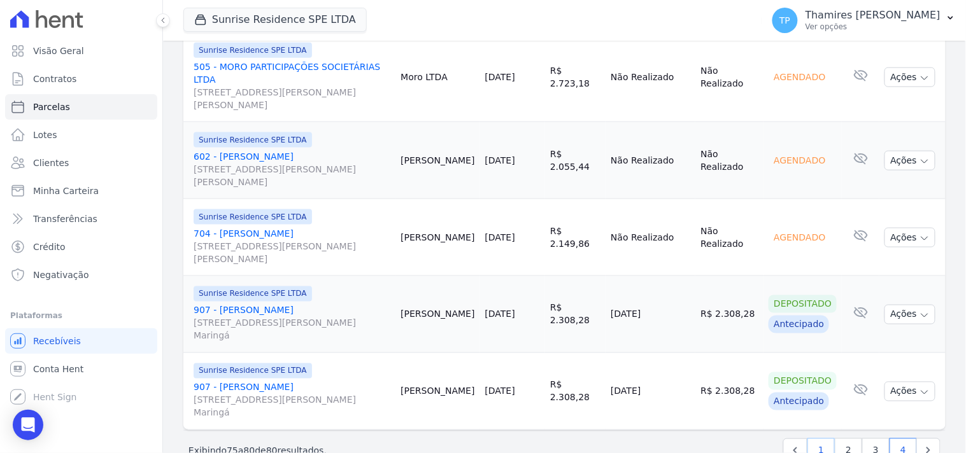
click at [816, 439] on link "1" at bounding box center [821, 451] width 27 height 24
select select
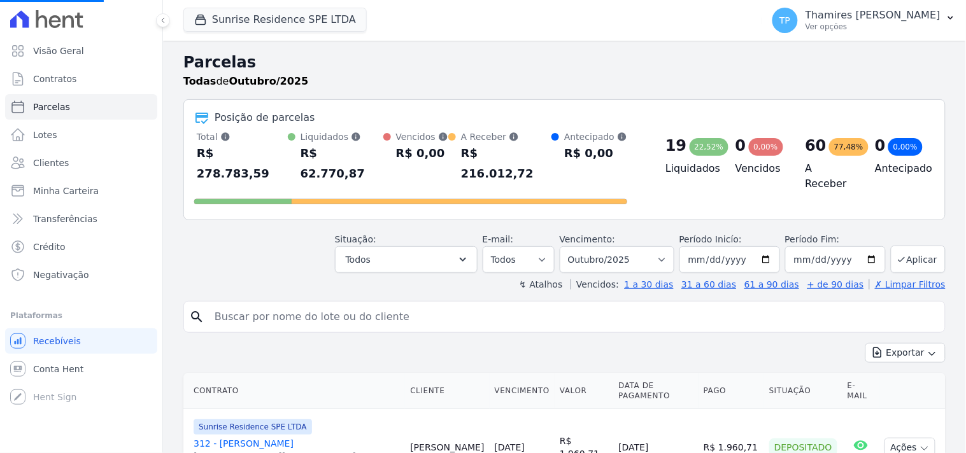
select select
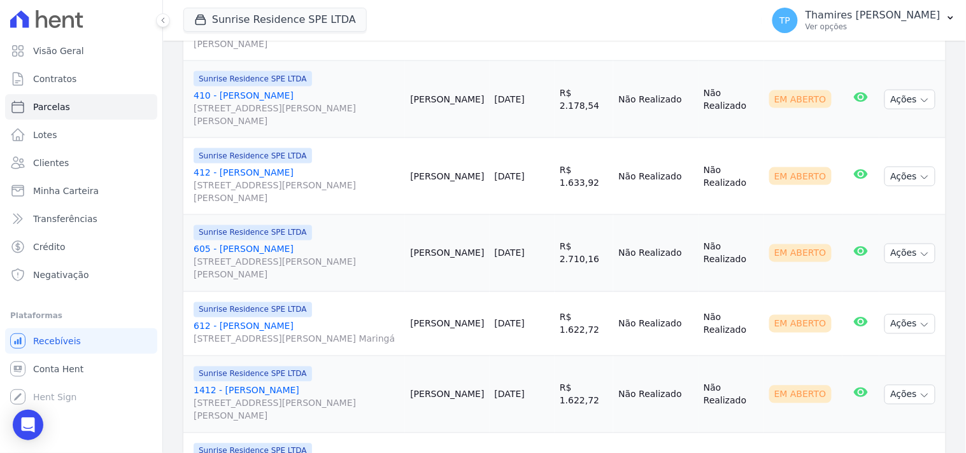
scroll to position [1804, 0]
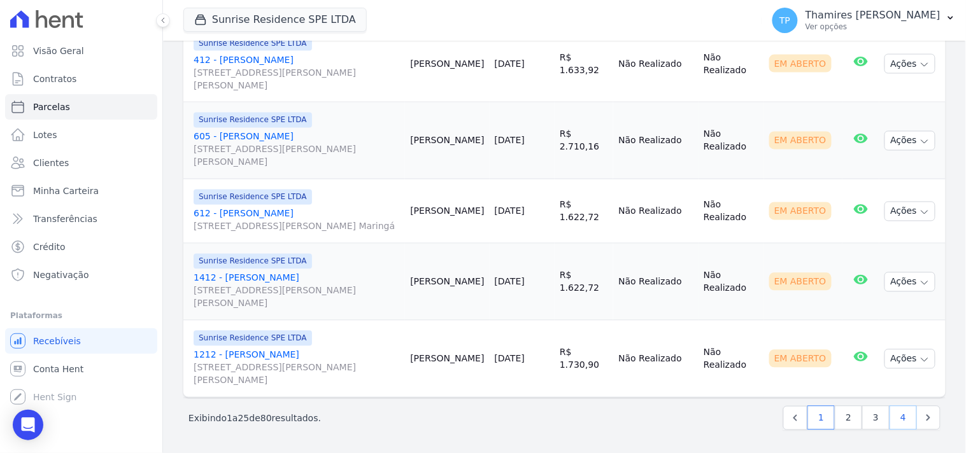
click at [901, 427] on link "4" at bounding box center [903, 418] width 27 height 24
select select
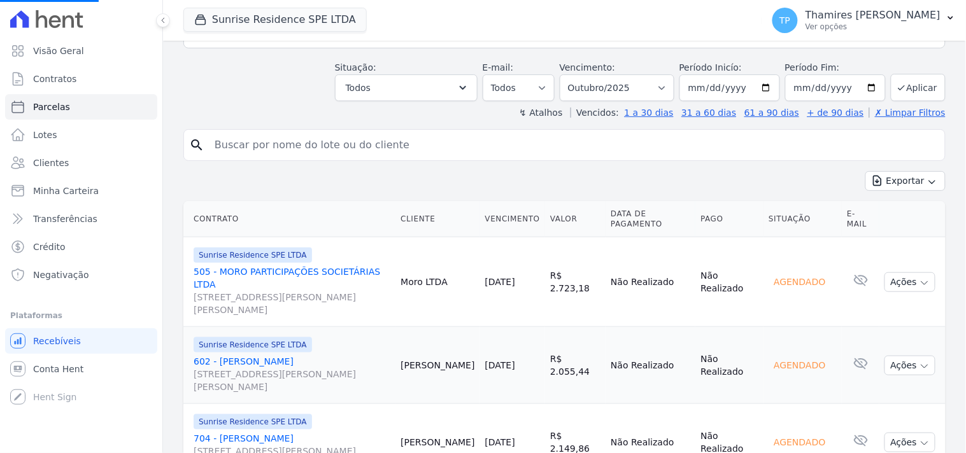
scroll to position [377, 0]
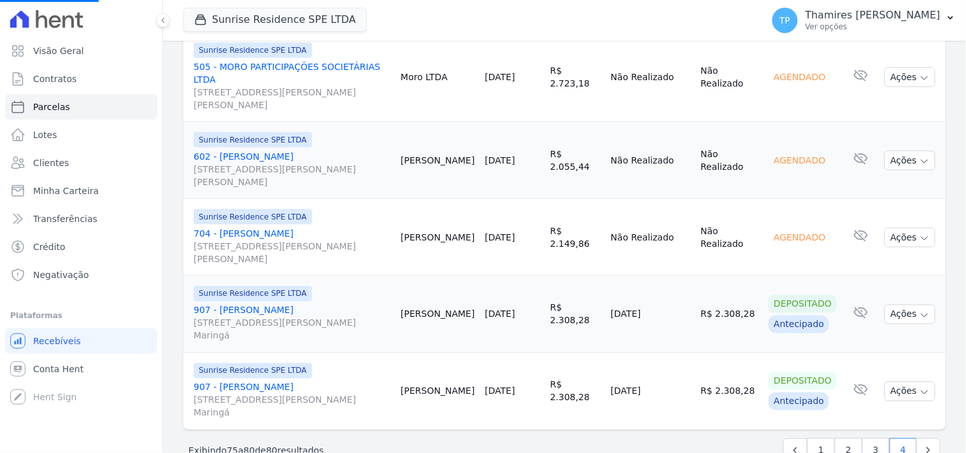
select select
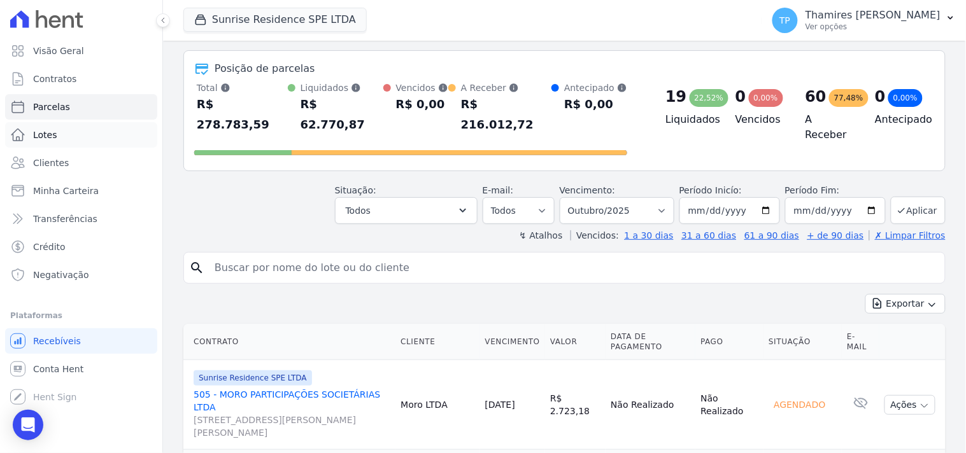
scroll to position [0, 0]
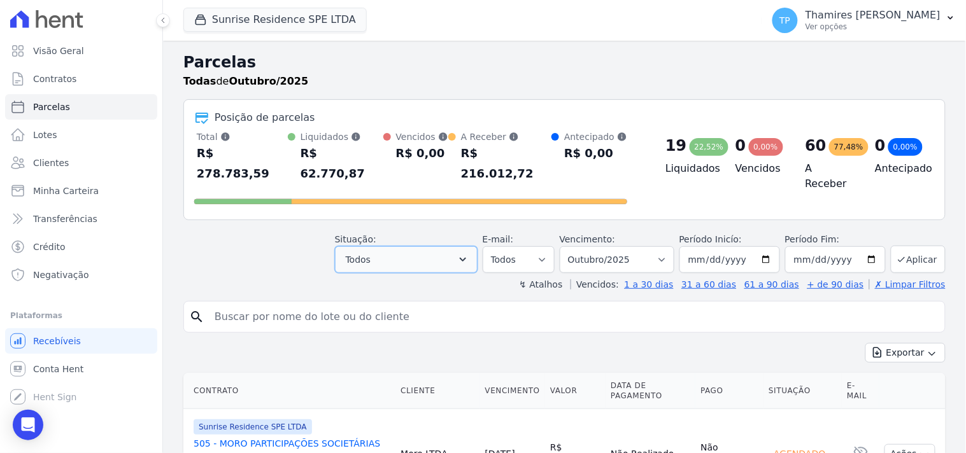
click at [367, 252] on span "Todos" at bounding box center [358, 259] width 25 height 15
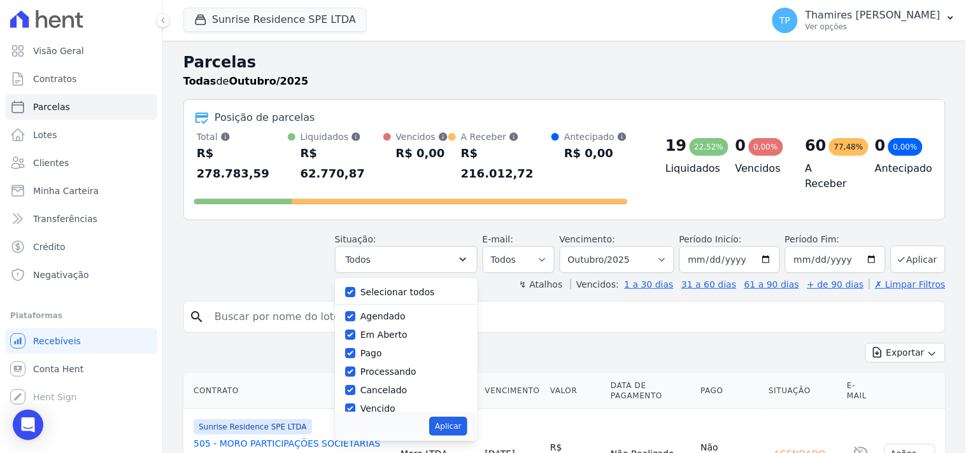
click at [378, 287] on label "Selecionar todos" at bounding box center [398, 292] width 75 height 10
click at [355, 287] on input "Selecionar todos" at bounding box center [350, 292] width 10 height 10
checkbox input "false"
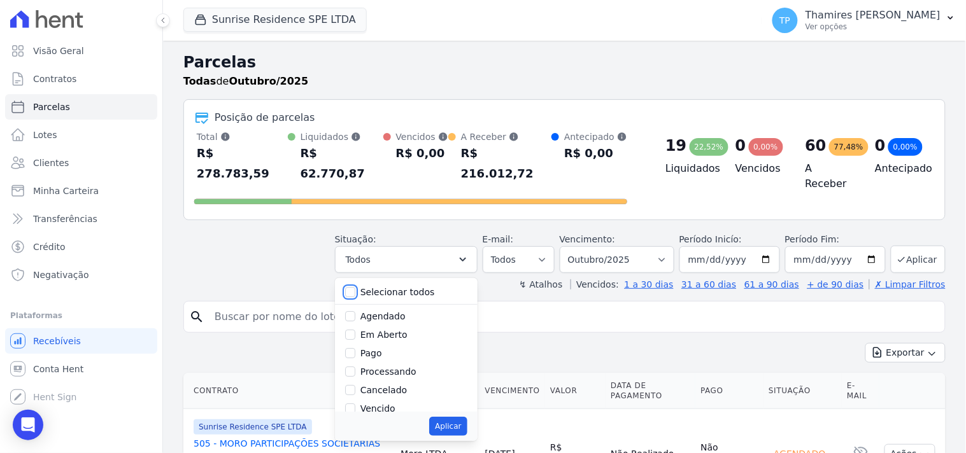
checkbox input "false"
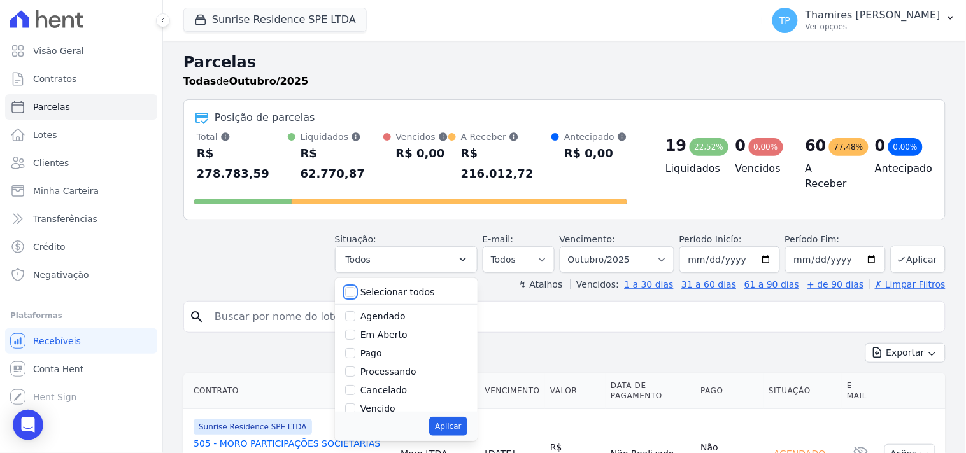
checkbox input "false"
click at [378, 348] on label "Pago" at bounding box center [372, 353] width 22 height 10
click at [355, 348] on input "Pago" at bounding box center [350, 353] width 10 height 10
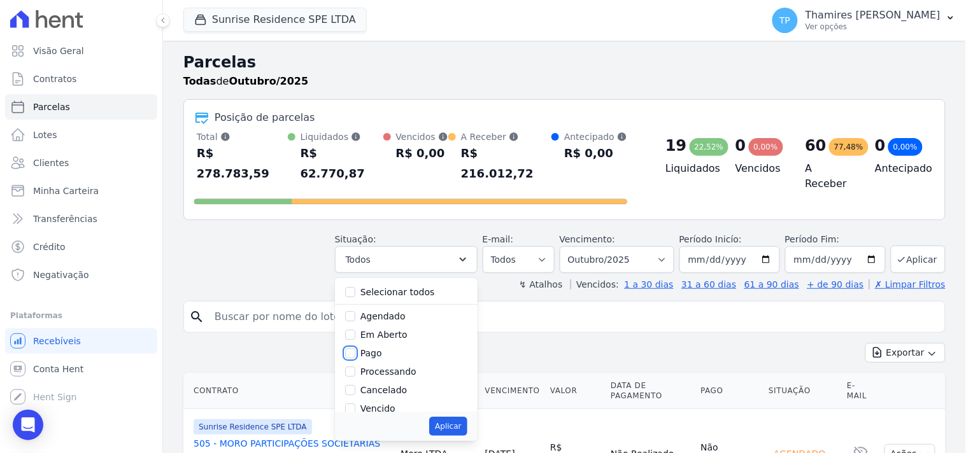
checkbox input "true"
click at [466, 417] on button "Aplicar" at bounding box center [448, 426] width 38 height 19
select select "paid"
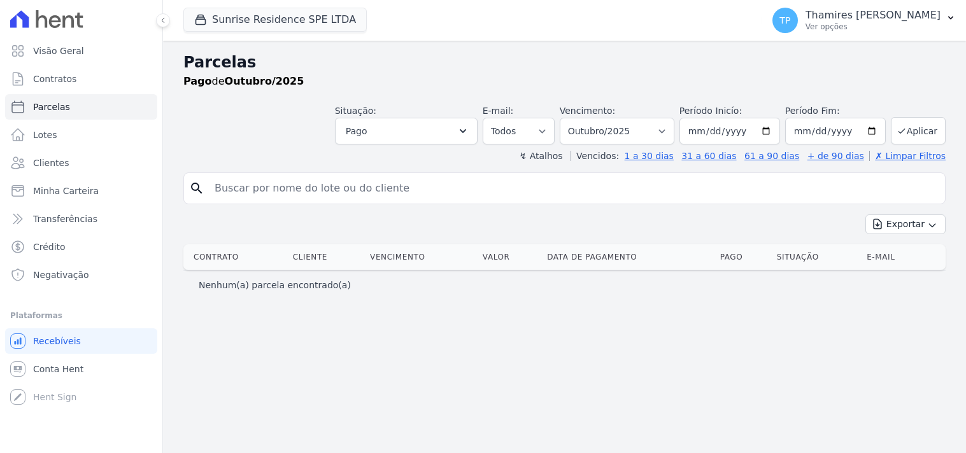
select select
click at [634, 132] on select "Filtrar por período ──────── Todos os meses Fevereiro/2024 Março/2024 Abril/202…" at bounding box center [617, 131] width 115 height 27
drag, startPoint x: 634, startPoint y: 131, endPoint x: 615, endPoint y: 131, distance: 18.5
click at [634, 131] on select "Filtrar por período ──────── Todos os meses Fevereiro/2024 Março/2024 Abril/202…" at bounding box center [617, 131] width 115 height 27
click at [425, 131] on button "Pago" at bounding box center [406, 131] width 143 height 27
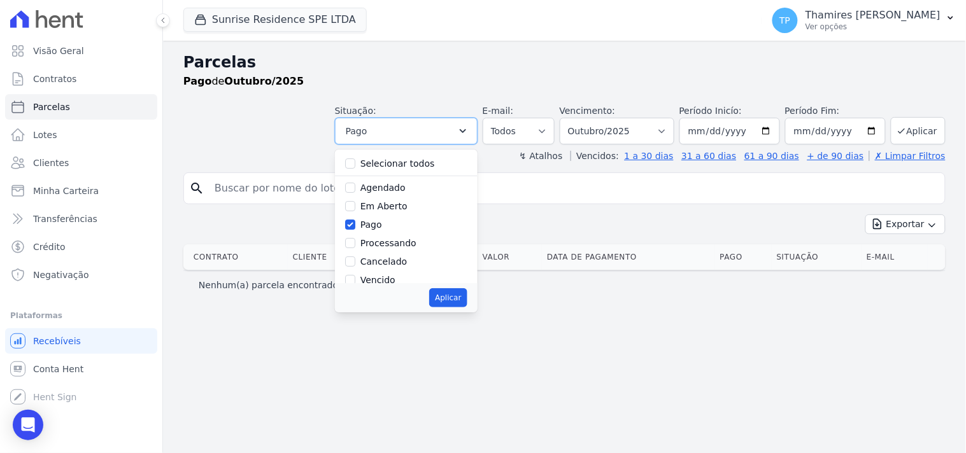
scroll to position [71, 0]
click at [399, 229] on label "Transferindo" at bounding box center [388, 228] width 55 height 10
click at [355, 229] on input "Transferindo" at bounding box center [350, 228] width 10 height 10
checkbox input "true"
click at [454, 294] on button "Aplicar" at bounding box center [448, 298] width 38 height 19
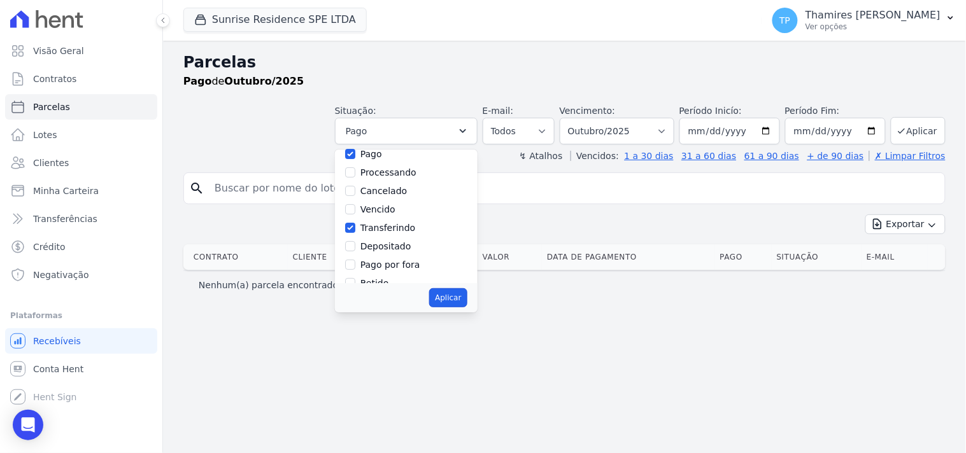
select select "paid"
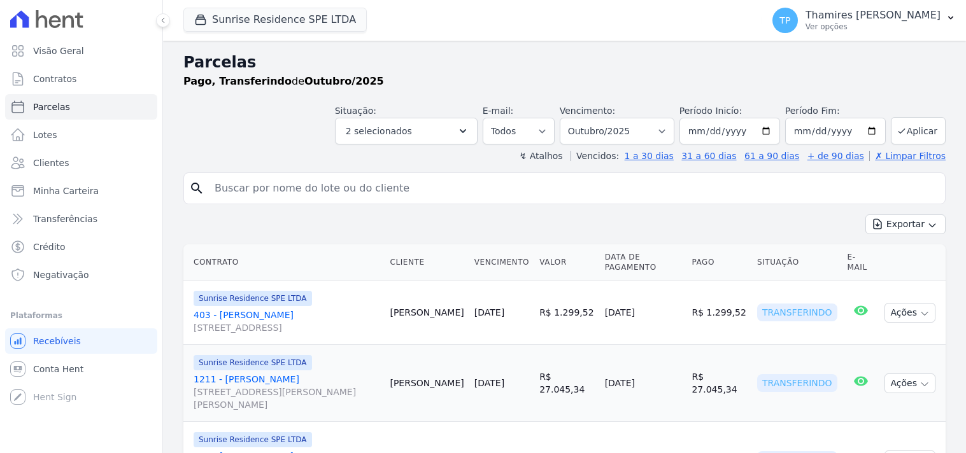
select select
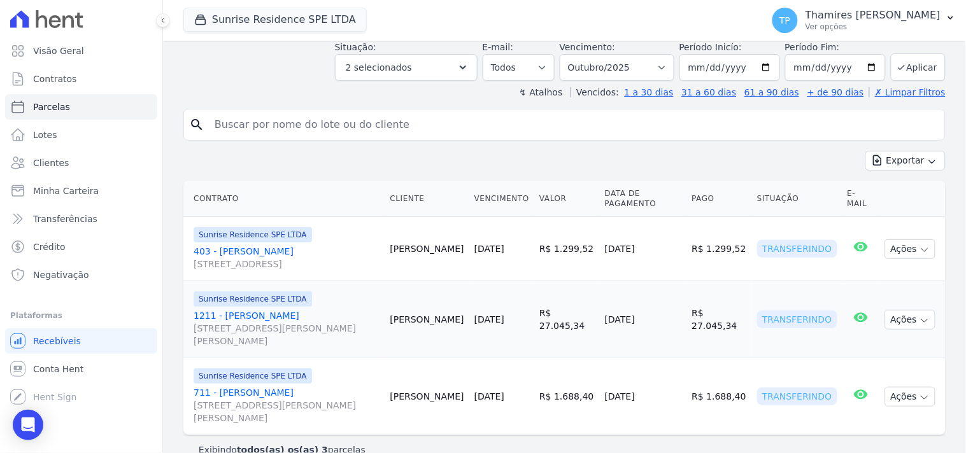
scroll to position [85, 0]
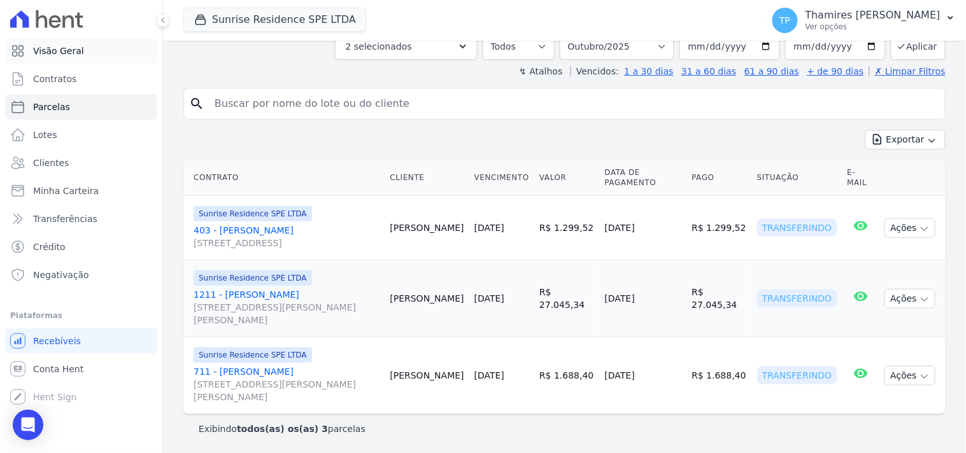
click at [109, 58] on link "Visão Geral" at bounding box center [81, 50] width 152 height 25
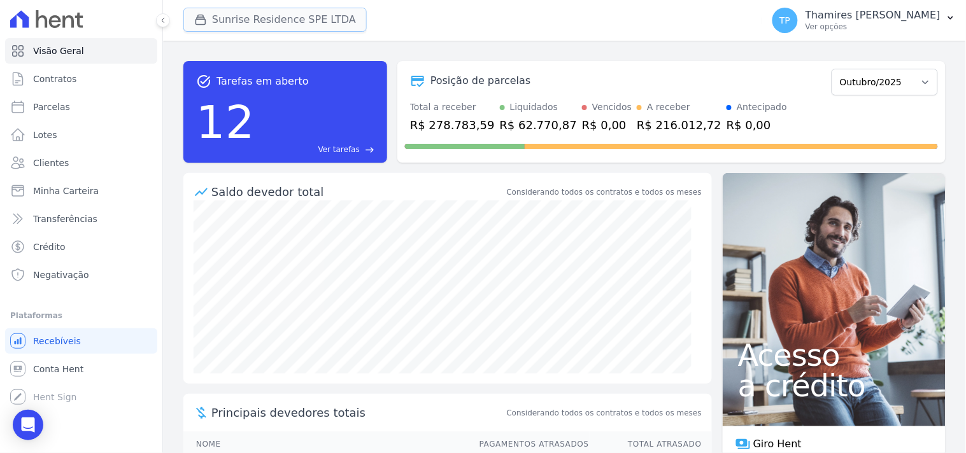
click at [208, 15] on div "button" at bounding box center [203, 19] width 18 height 13
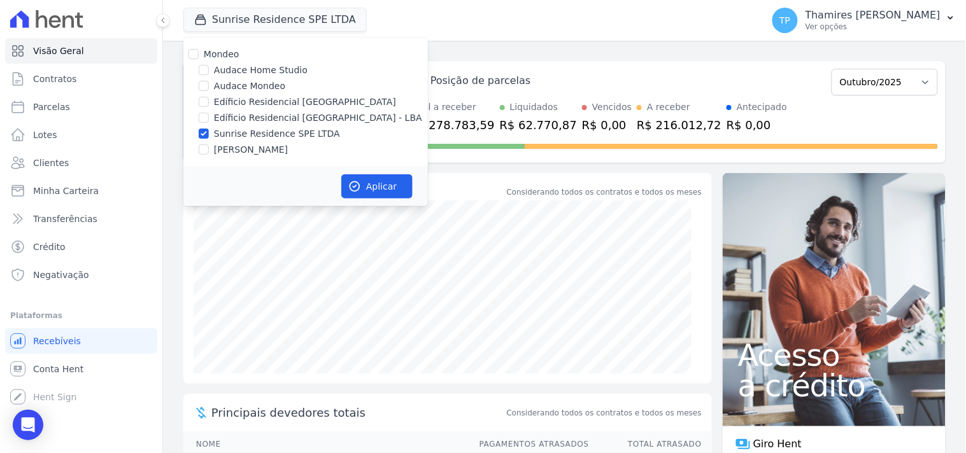
click at [225, 115] on label "Edíficio Residencial [GEOGRAPHIC_DATA] - LBA" at bounding box center [318, 117] width 208 height 13
click at [209, 115] on input "Edíficio Residencial [GEOGRAPHIC_DATA] - LBA" at bounding box center [204, 118] width 10 height 10
checkbox input "true"
click at [236, 131] on label "Sunrise Residence SPE LTDA" at bounding box center [277, 133] width 126 height 13
click at [209, 131] on input "Sunrise Residence SPE LTDA" at bounding box center [204, 134] width 10 height 10
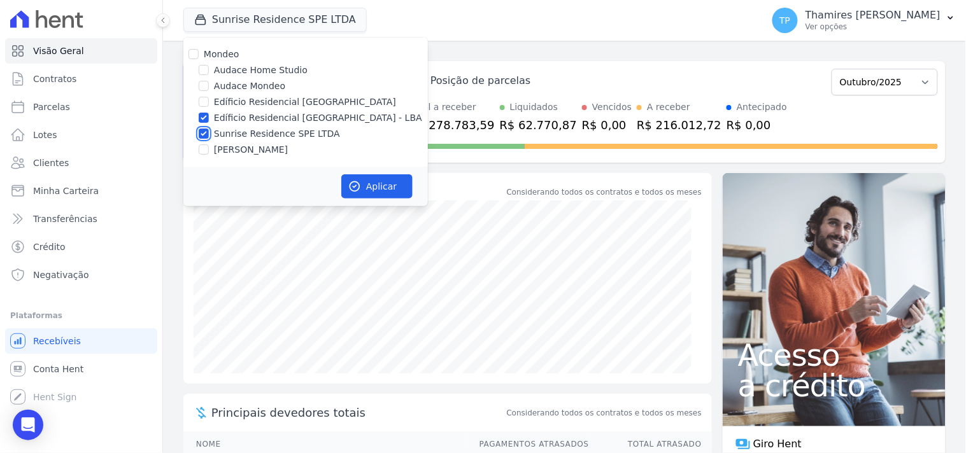
checkbox input "false"
click at [359, 182] on icon "button" at bounding box center [354, 186] width 13 height 13
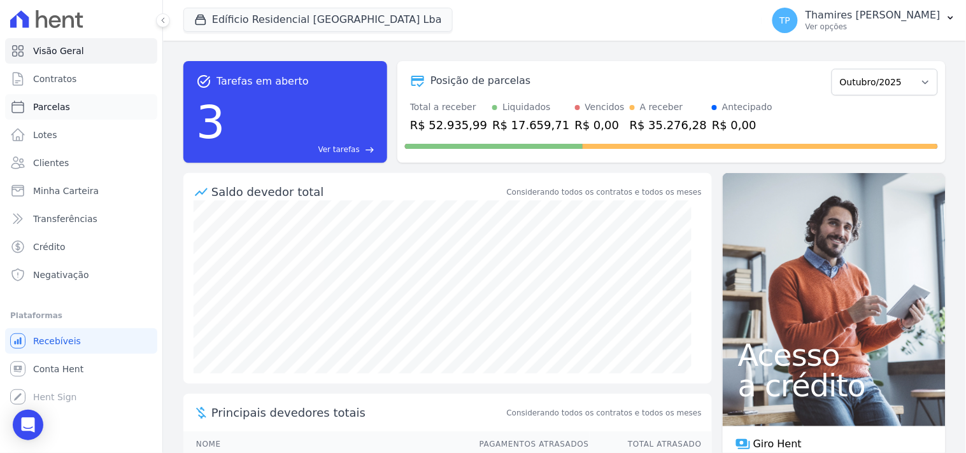
click at [120, 111] on link "Parcelas" at bounding box center [81, 106] width 152 height 25
select select
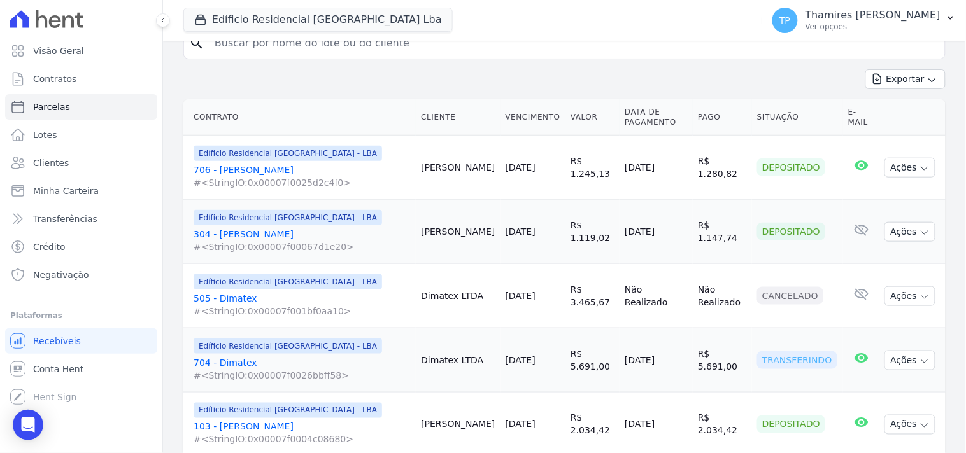
scroll to position [283, 0]
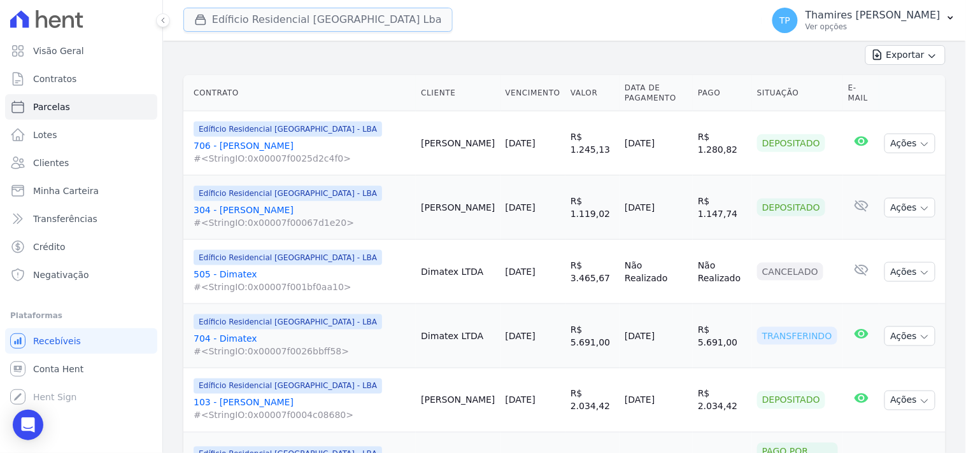
click at [228, 22] on button "Edíficio Residencial [GEOGRAPHIC_DATA] Lba" at bounding box center [317, 20] width 269 height 24
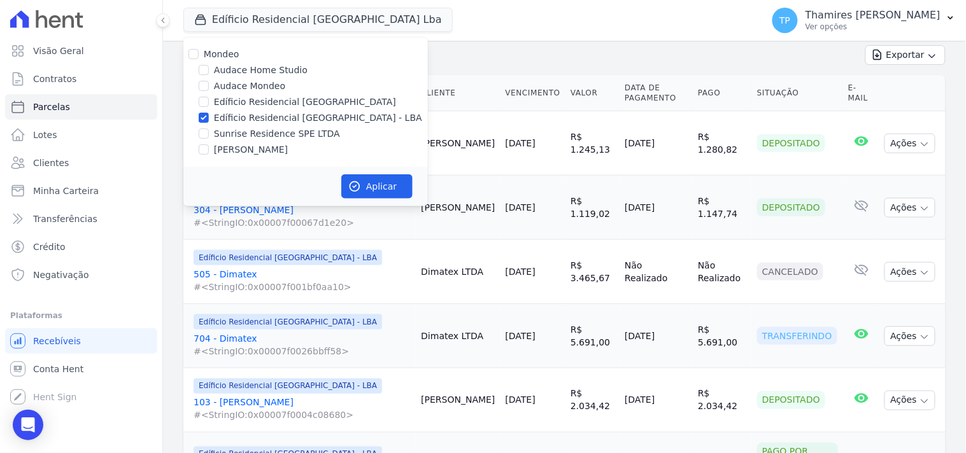
click at [233, 129] on label "Sunrise Residence SPE LTDA" at bounding box center [277, 133] width 126 height 13
click at [209, 129] on input "Sunrise Residence SPE LTDA" at bounding box center [204, 134] width 10 height 10
checkbox input "true"
click at [258, 110] on div "Mondeo Audace Home Studio Audace Mondeo Edíficio Residencial [GEOGRAPHIC_DATA] …" at bounding box center [305, 102] width 245 height 129
drag, startPoint x: 264, startPoint y: 117, endPoint x: 304, endPoint y: 152, distance: 53.7
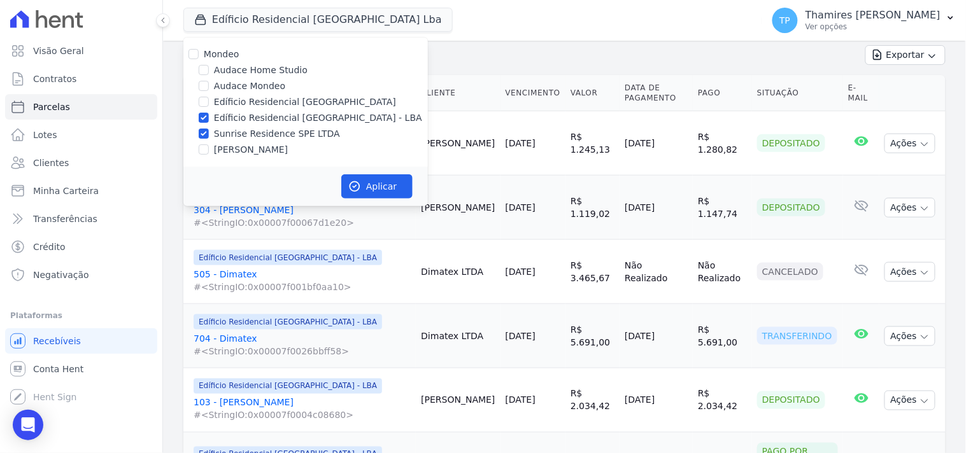
click at [264, 117] on label "Edíficio Residencial [GEOGRAPHIC_DATA] - LBA" at bounding box center [318, 117] width 208 height 13
click at [209, 117] on input "Edíficio Residencial [GEOGRAPHIC_DATA] - LBA" at bounding box center [204, 118] width 10 height 10
checkbox input "false"
click at [371, 186] on button "Aplicar" at bounding box center [376, 187] width 71 height 24
select select
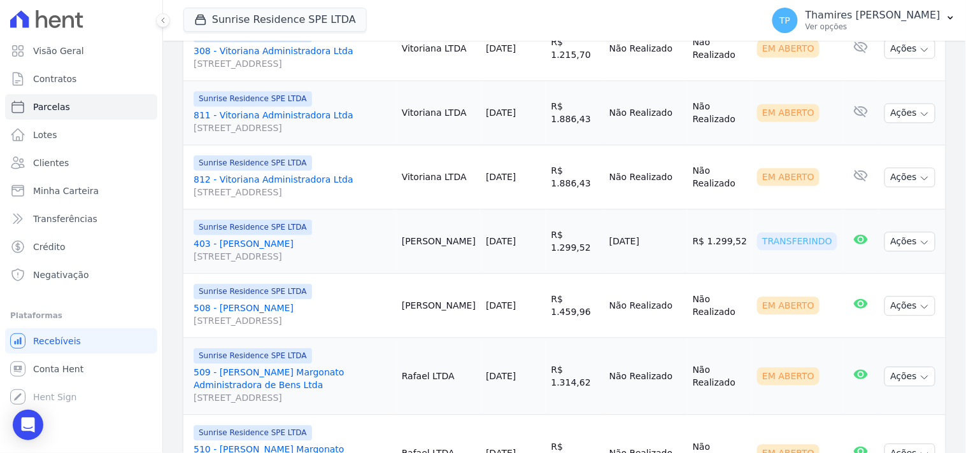
scroll to position [637, 0]
